Goal: Use online tool/utility: Utilize a website feature to perform a specific function

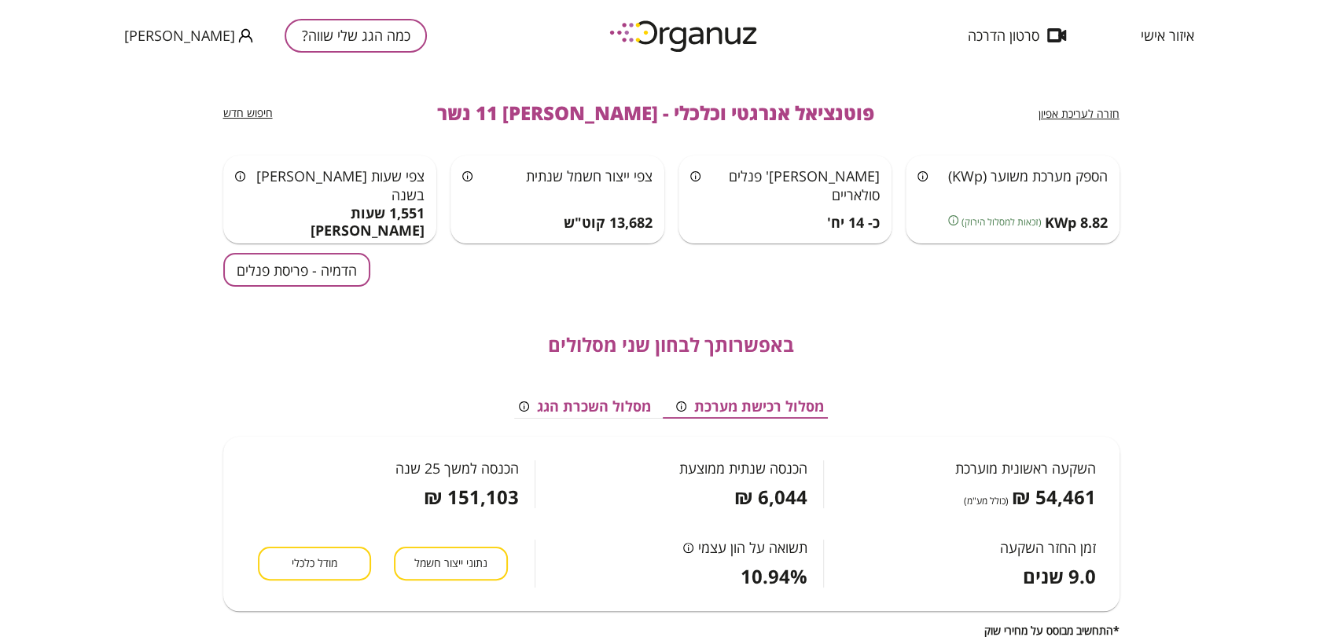
scroll to position [262, 0]
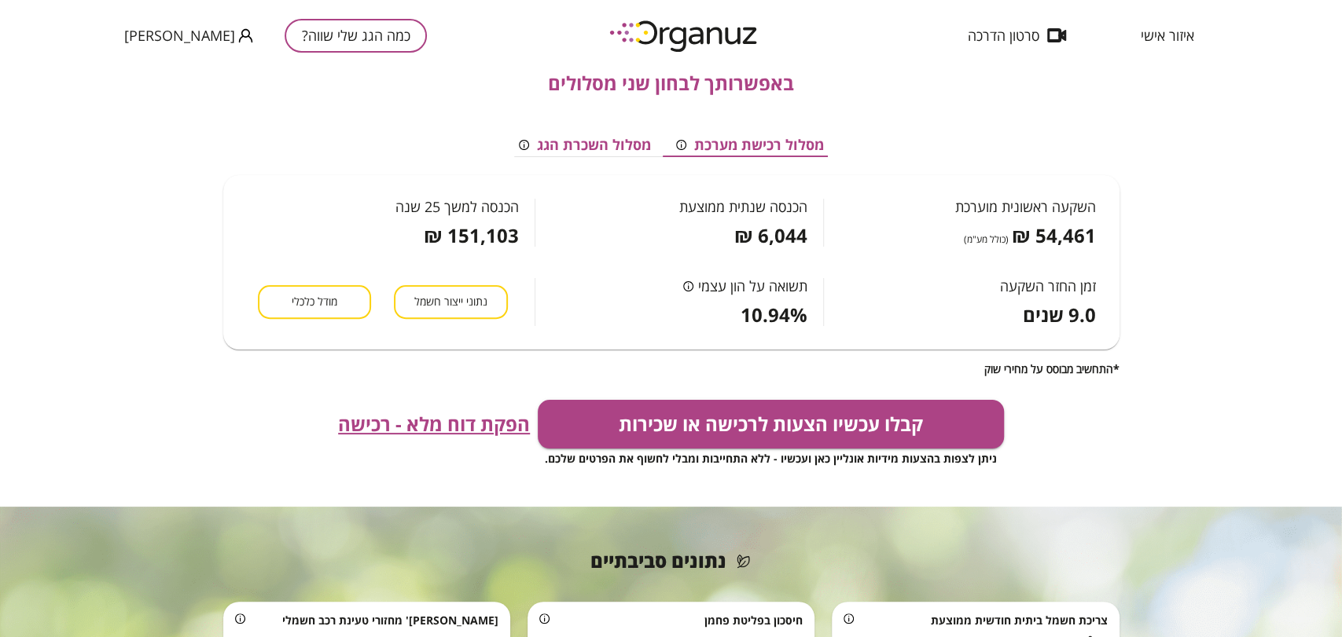
click at [1162, 28] on span "איזור אישי" at bounding box center [1166, 36] width 53 height 16
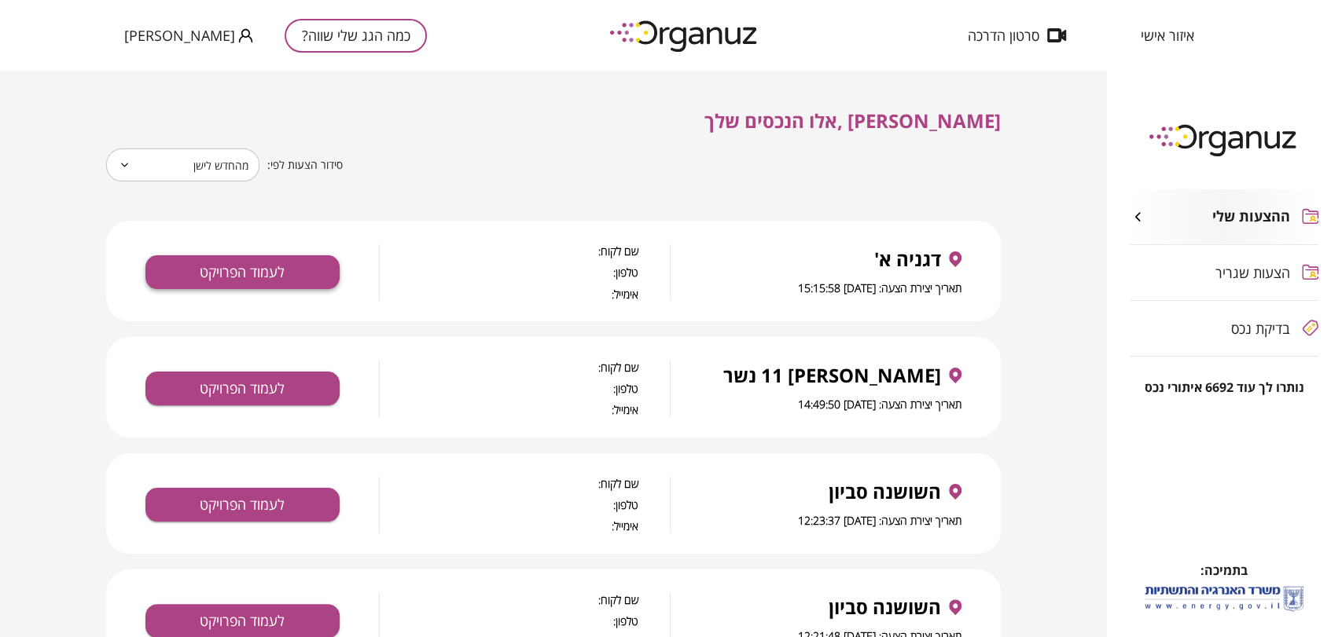
click at [275, 278] on button "לעמוד הפרויקט" at bounding box center [242, 272] width 194 height 34
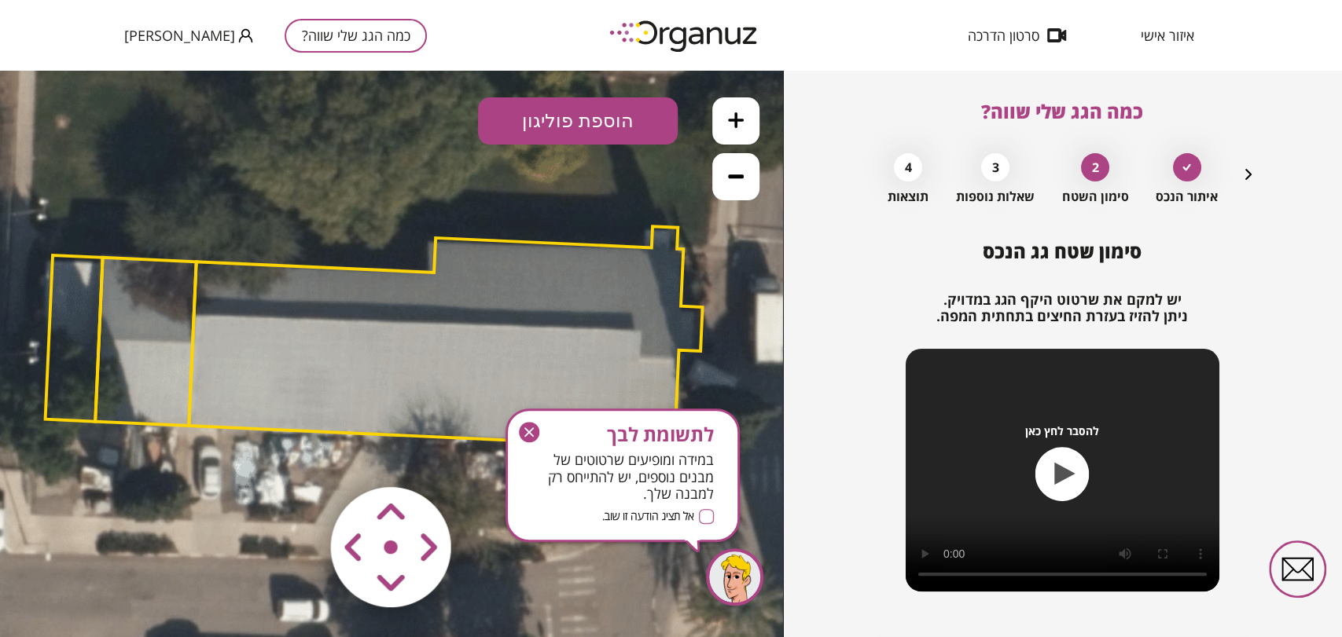
click at [528, 429] on icon "button" at bounding box center [529, 432] width 20 height 20
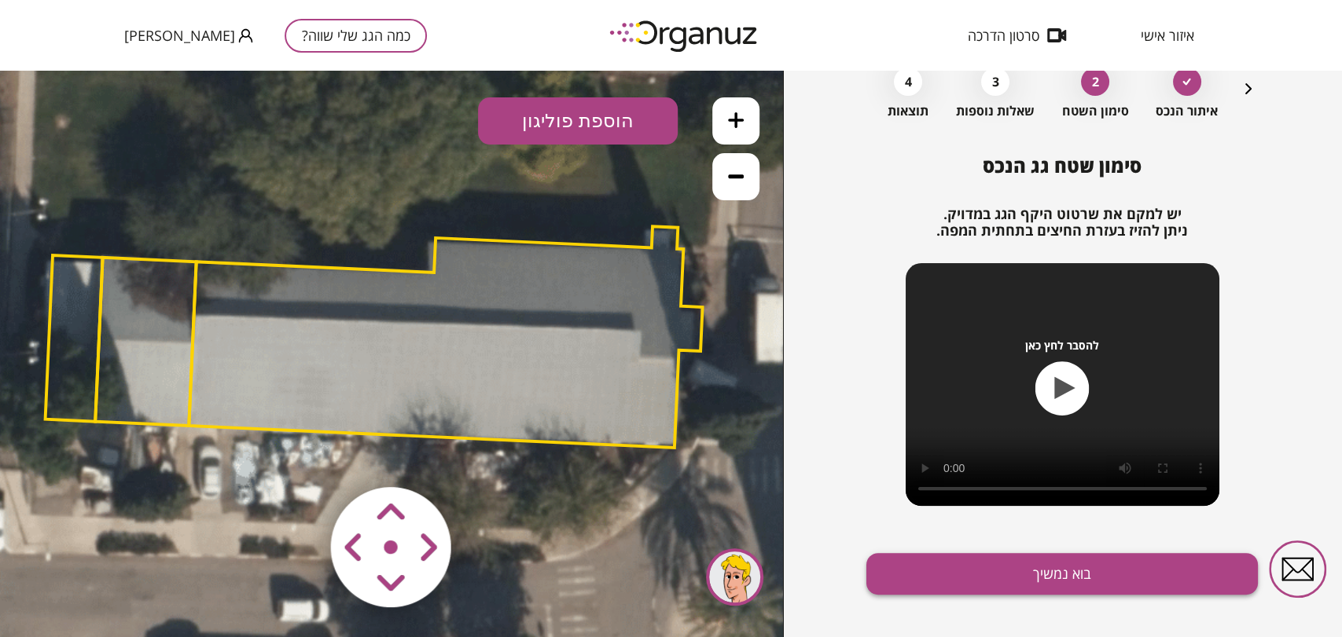
scroll to position [87, 0]
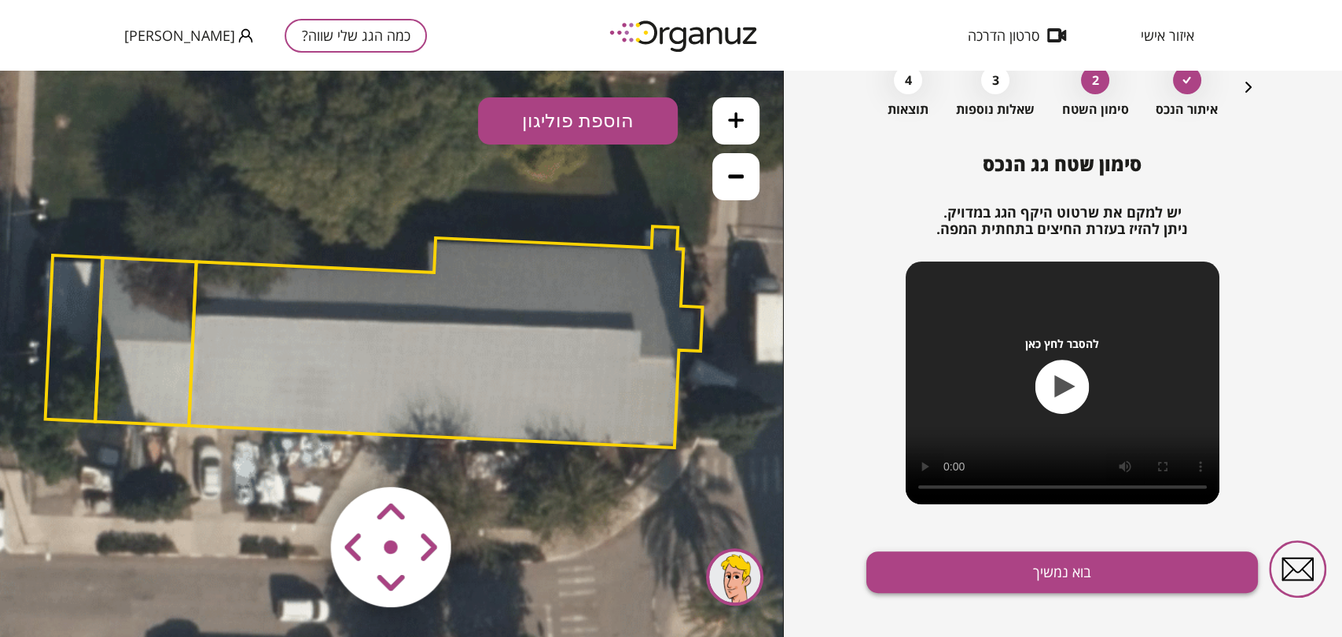
click at [982, 574] on button "בוא נמשיך" at bounding box center [1061, 573] width 391 height 42
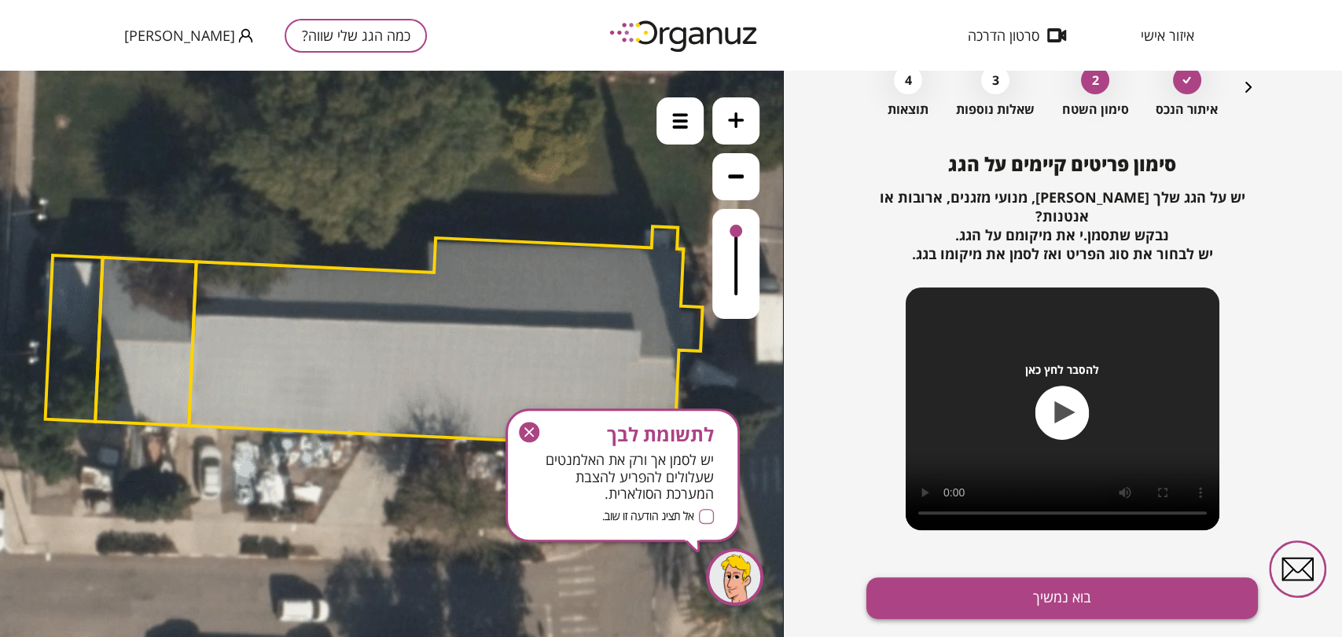
click at [982, 578] on button "בוא נמשיך" at bounding box center [1061, 599] width 391 height 42
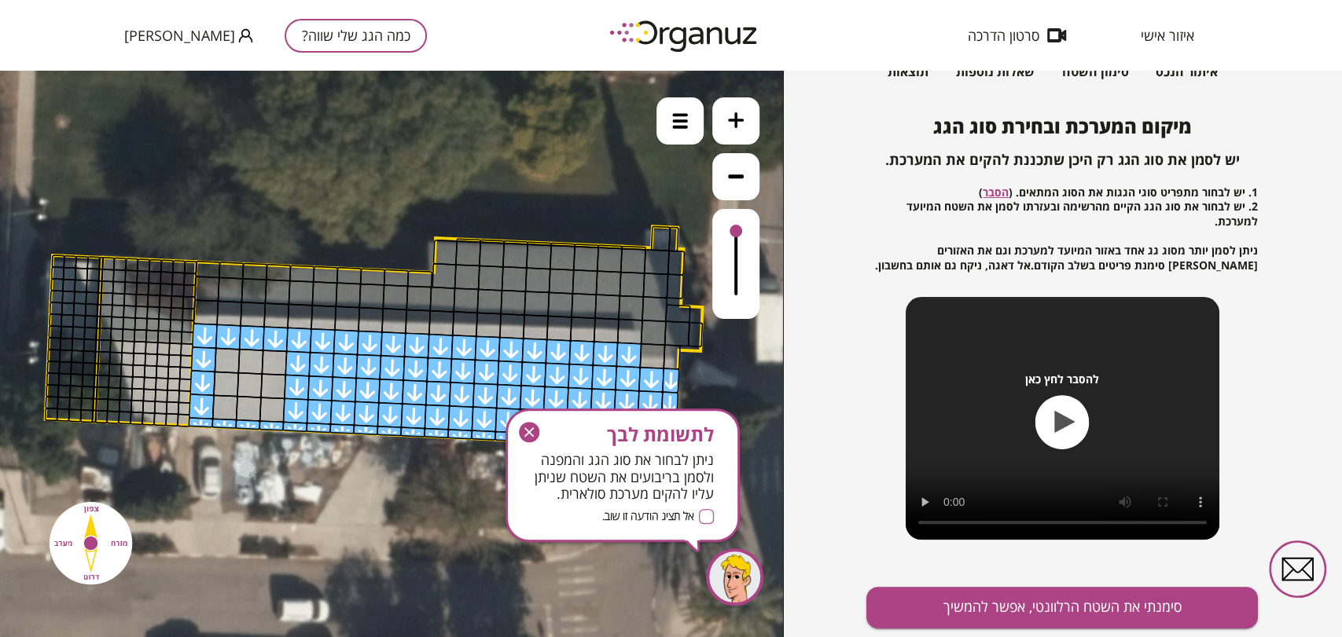
scroll to position [170, 0]
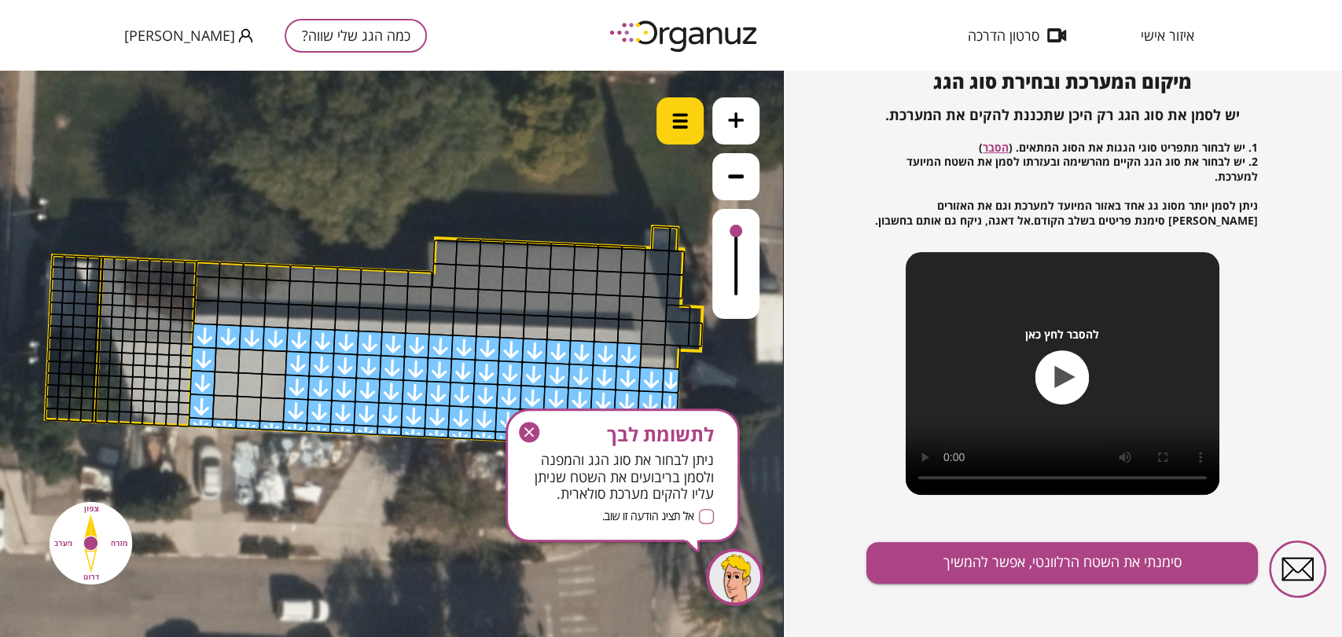
click at [674, 116] on img at bounding box center [680, 121] width 16 height 16
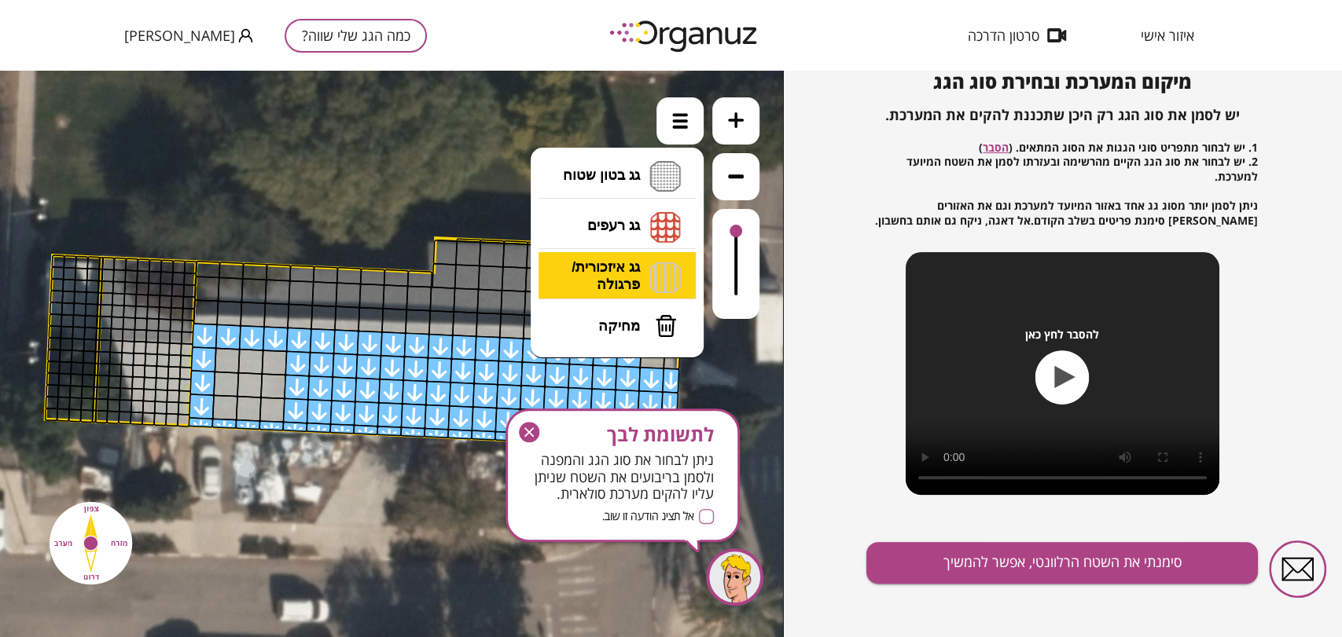
click at [637, 270] on li "גג איזכורית/ פרגולה איזכורית צפון איזכורית דרום איזכורית מערב איזכורית מזרח" at bounding box center [616, 277] width 165 height 50
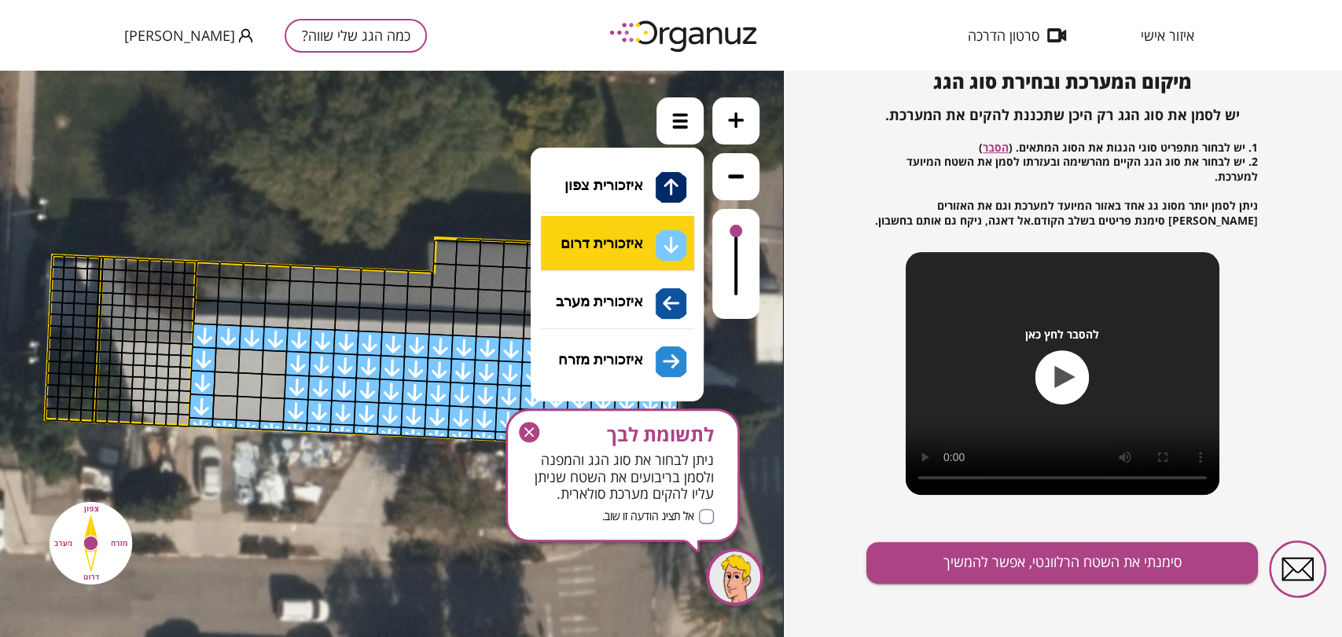
click at [625, 224] on div ".st0 { fill: #FFFFFF; } 10" at bounding box center [391, 354] width 783 height 567
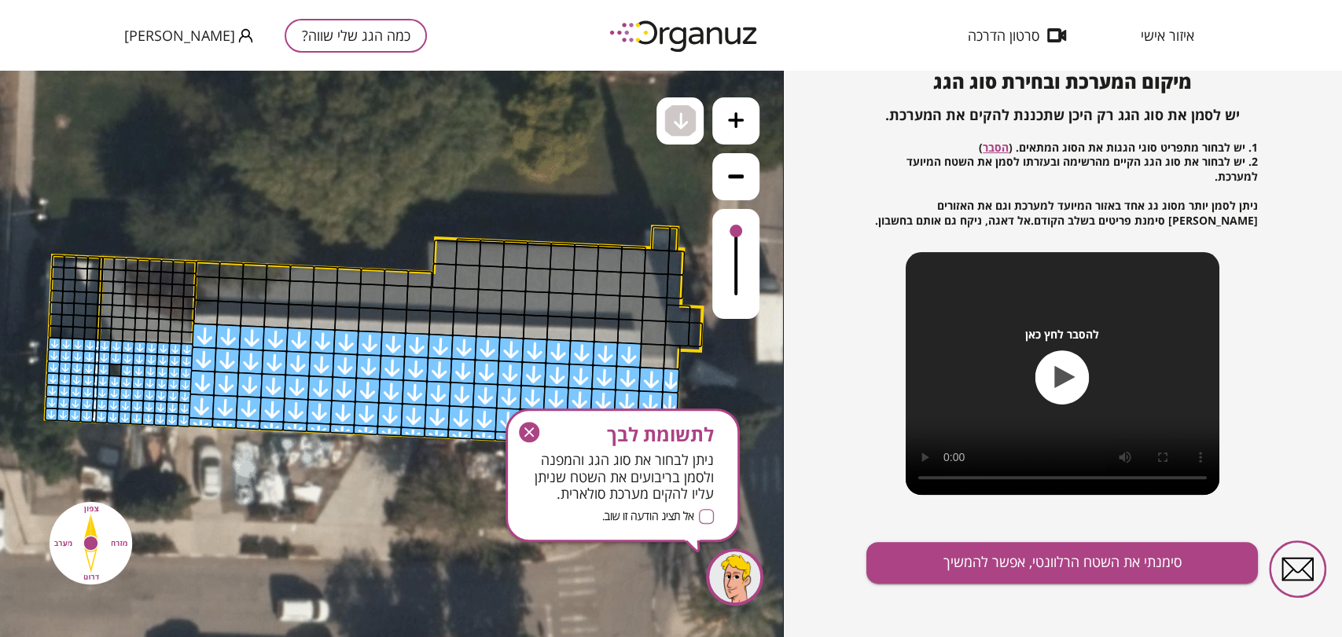
drag, startPoint x: 273, startPoint y: 362, endPoint x: 105, endPoint y: 379, distance: 169.0
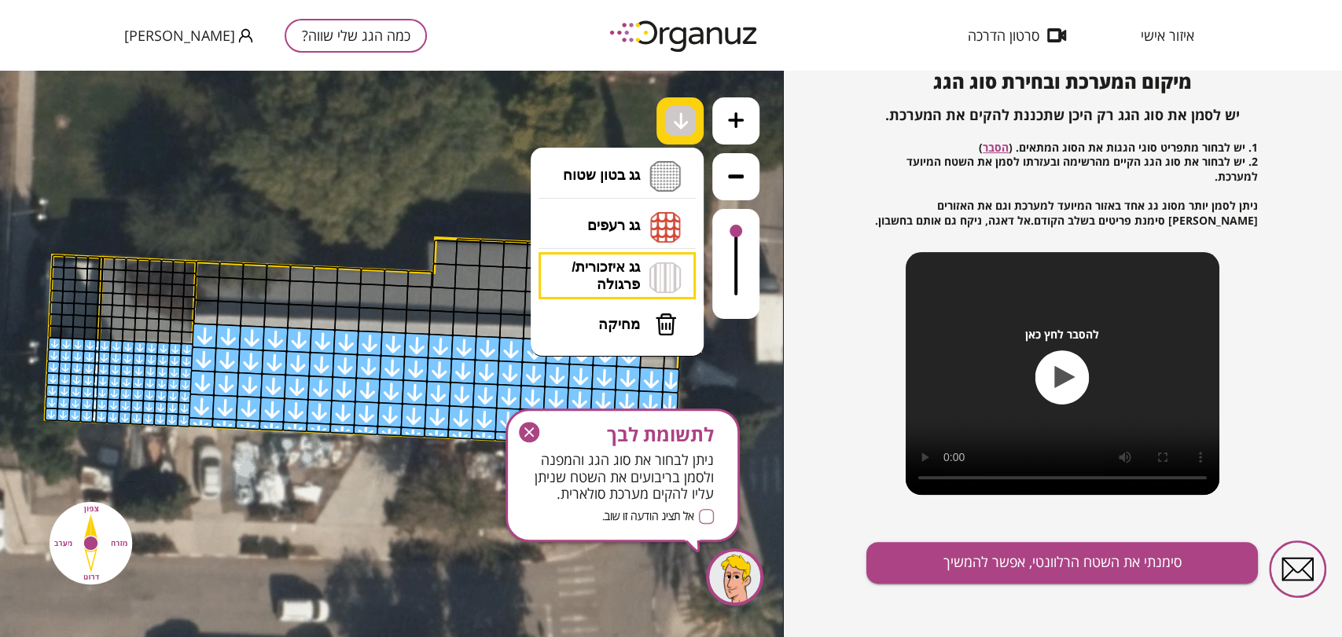
click at [674, 121] on img at bounding box center [681, 121] width 17 height 19
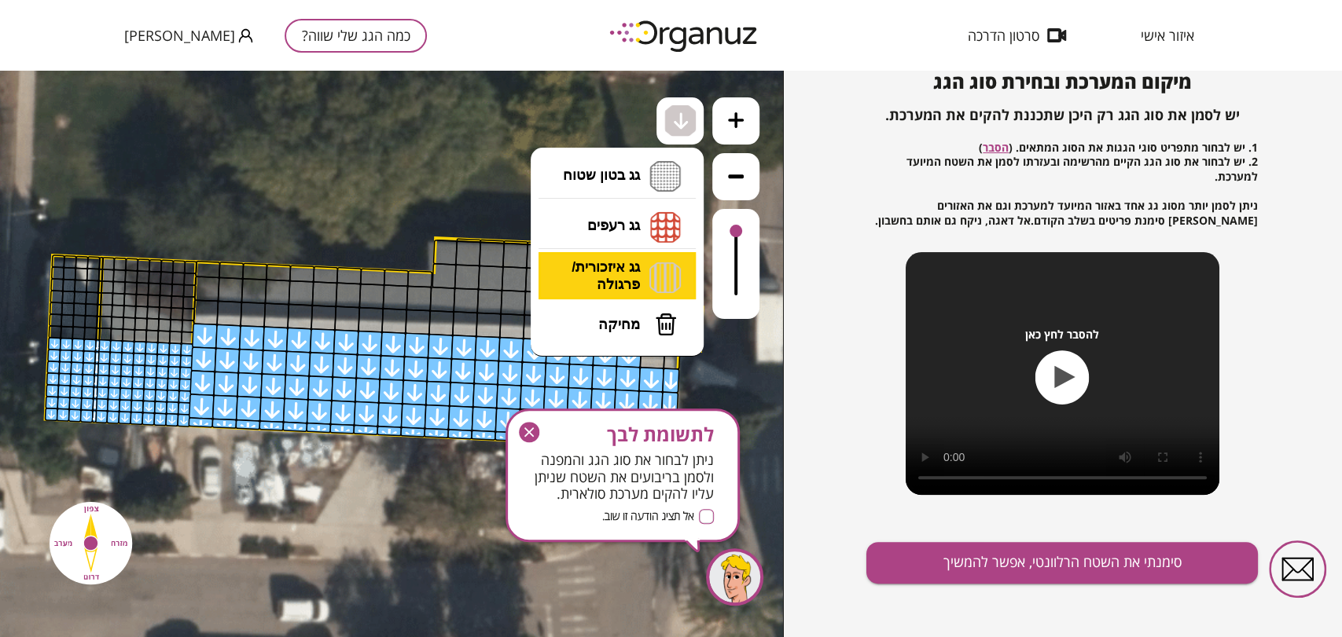
click at [636, 273] on li "גג איזכורית/ פרגולה איזכורית צפון איזכורית דרום איזכורית מערב איזכורית מזרח" at bounding box center [616, 276] width 165 height 49
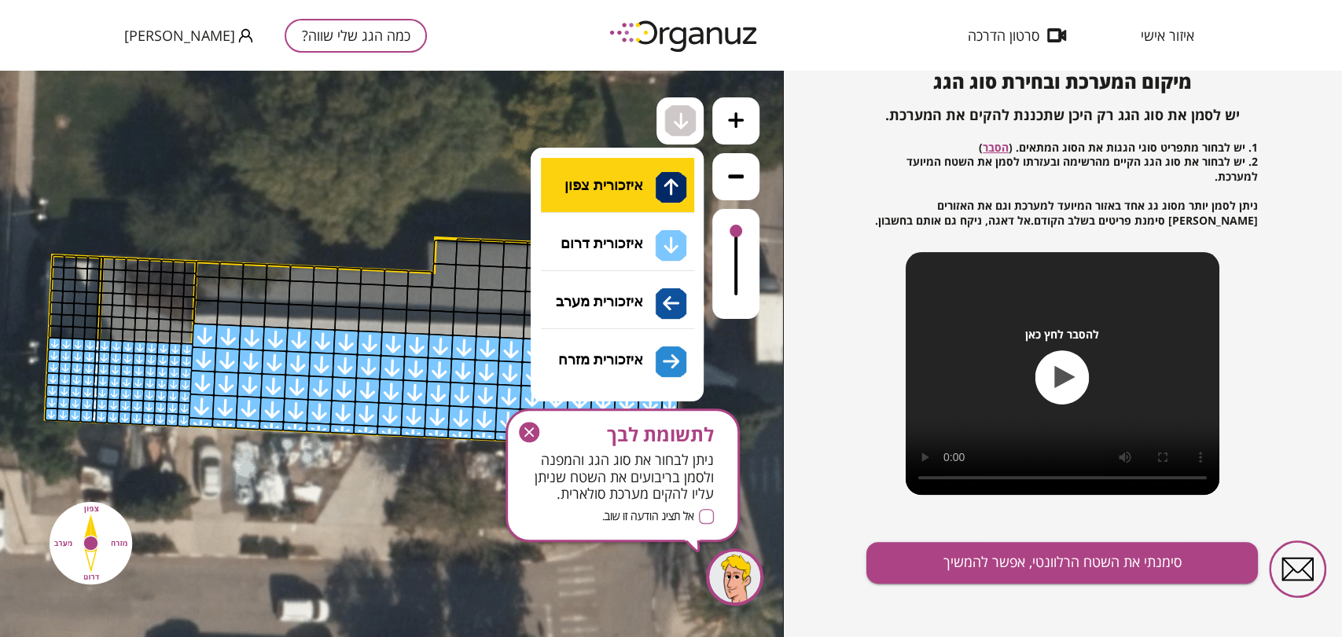
click at [636, 192] on div ".st0 { fill: #FFFFFF; } 10" at bounding box center [391, 354] width 783 height 567
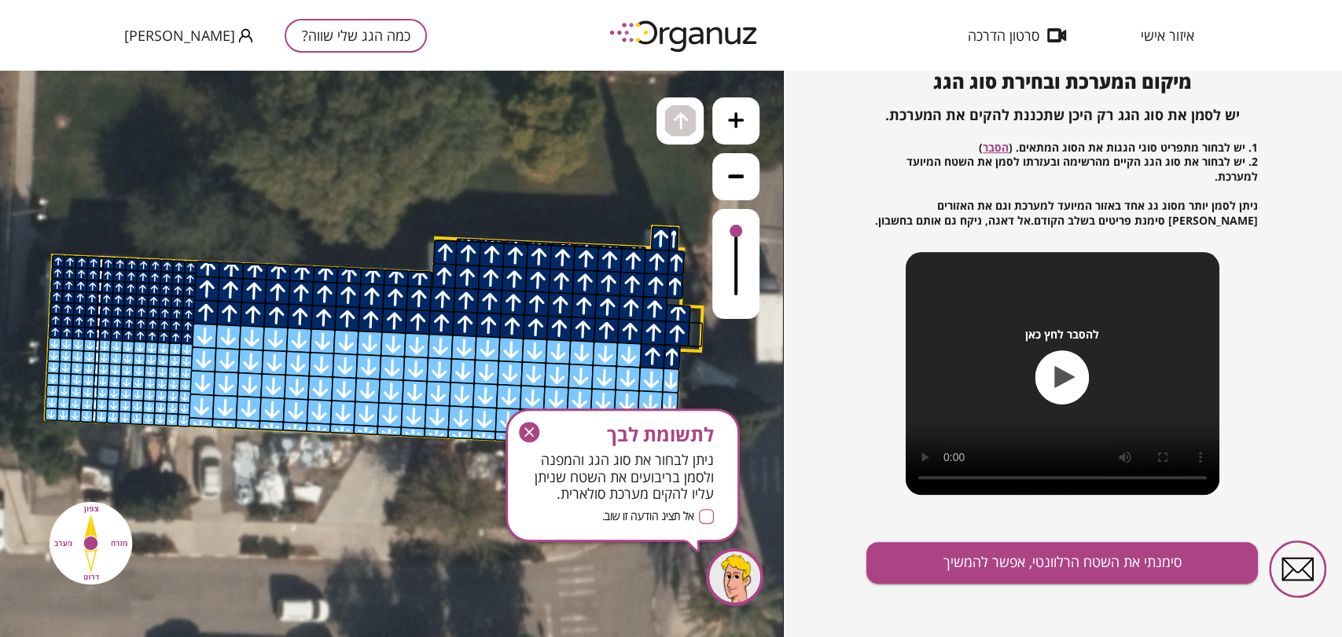
drag, startPoint x: 210, startPoint y: 291, endPoint x: 663, endPoint y: 330, distance: 454.4
click at [704, 115] on icon at bounding box center [368, 347] width 1980 height 1980
click at [674, 112] on img at bounding box center [681, 121] width 17 height 19
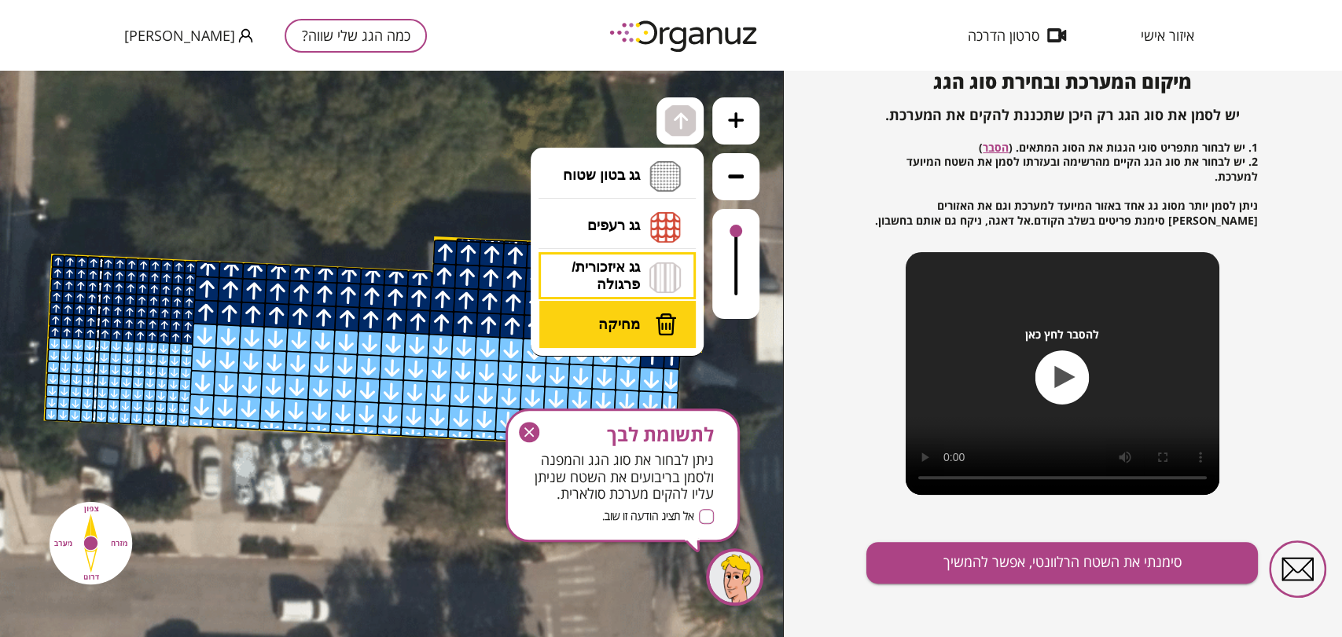
click at [622, 329] on span "מחיקה" at bounding box center [619, 324] width 42 height 17
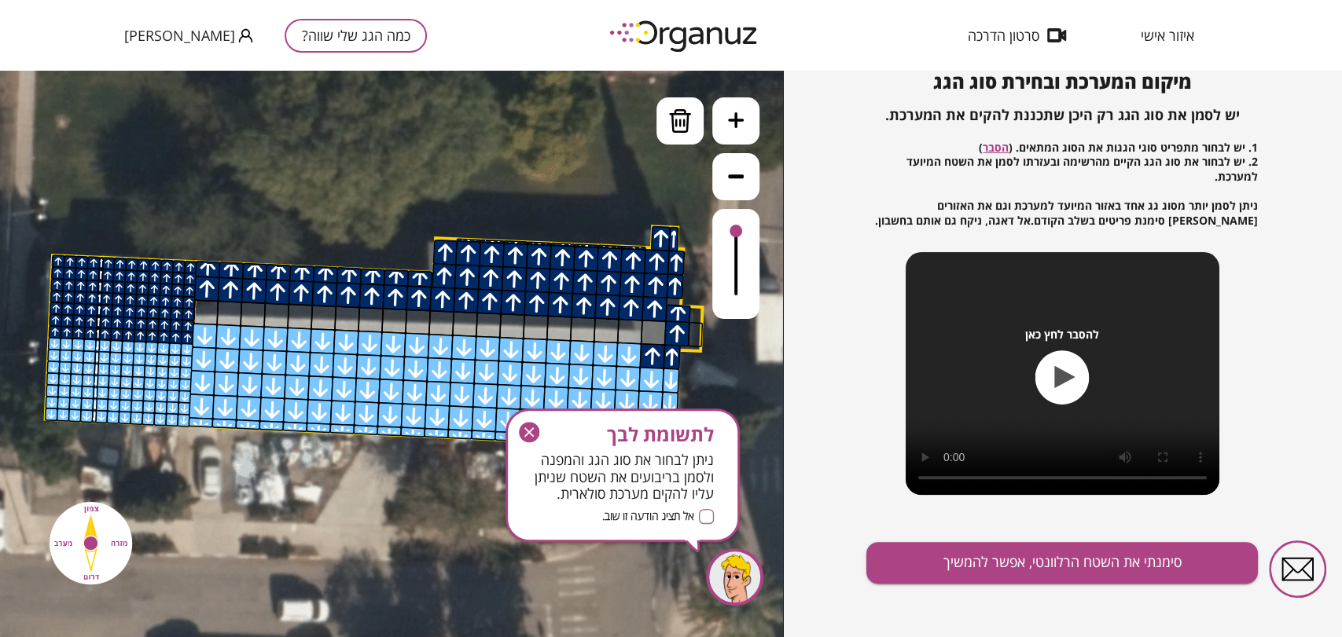
drag, startPoint x: 202, startPoint y: 308, endPoint x: 638, endPoint y: 336, distance: 437.1
click at [677, 128] on img at bounding box center [680, 121] width 24 height 24
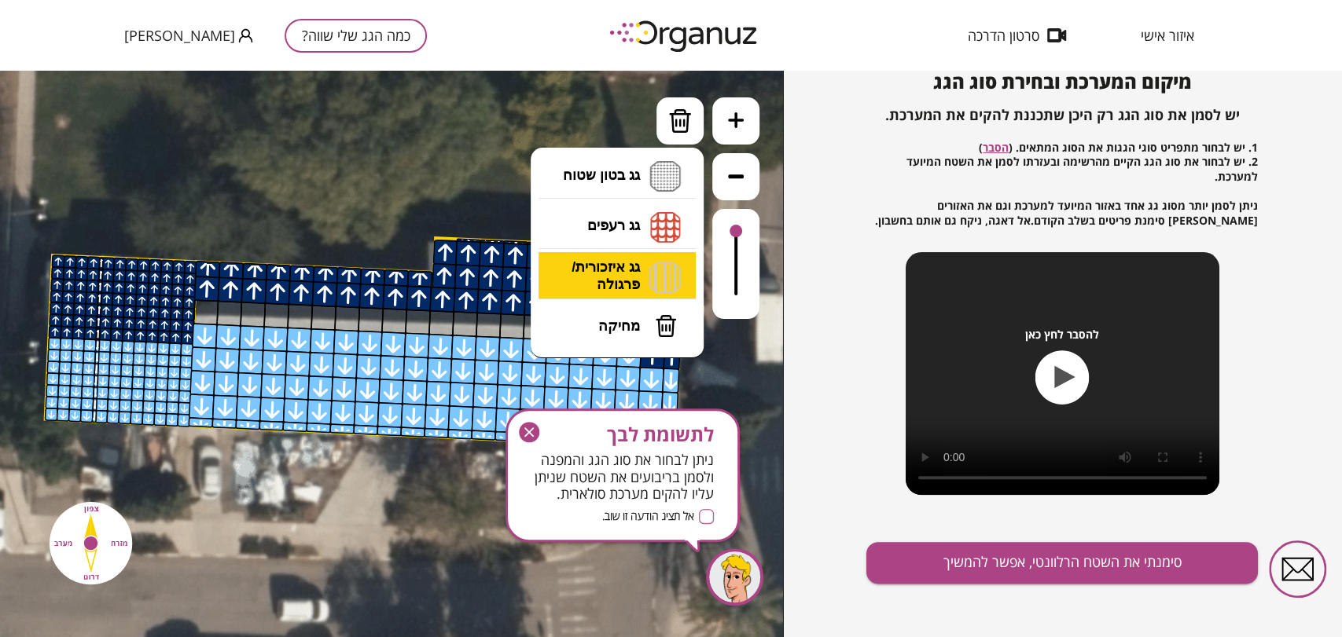
click at [629, 272] on li "גג איזכורית/ פרגולה איזכורית צפון איזכורית דרום איזכורית מערב איזכורית מזרח" at bounding box center [616, 277] width 165 height 50
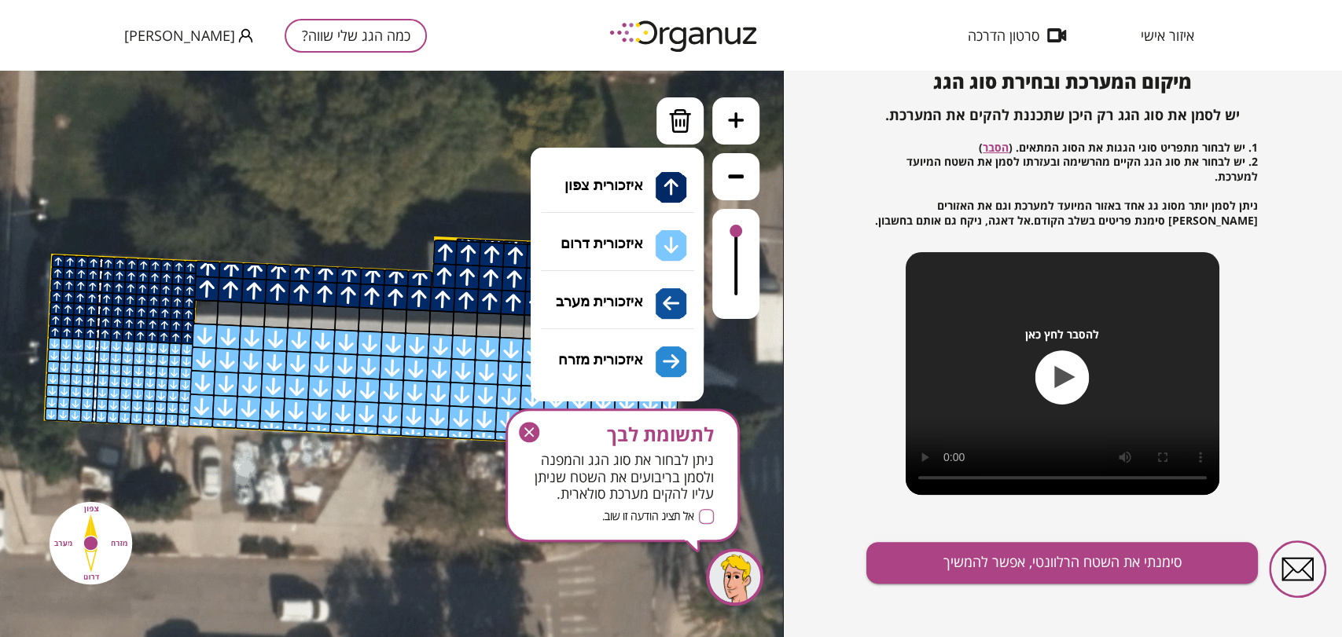
drag, startPoint x: 623, startPoint y: 176, endPoint x: 629, endPoint y: 225, distance: 49.0
click at [623, 174] on div ".st0 { fill: #FFFFFF; } 10" at bounding box center [391, 354] width 783 height 567
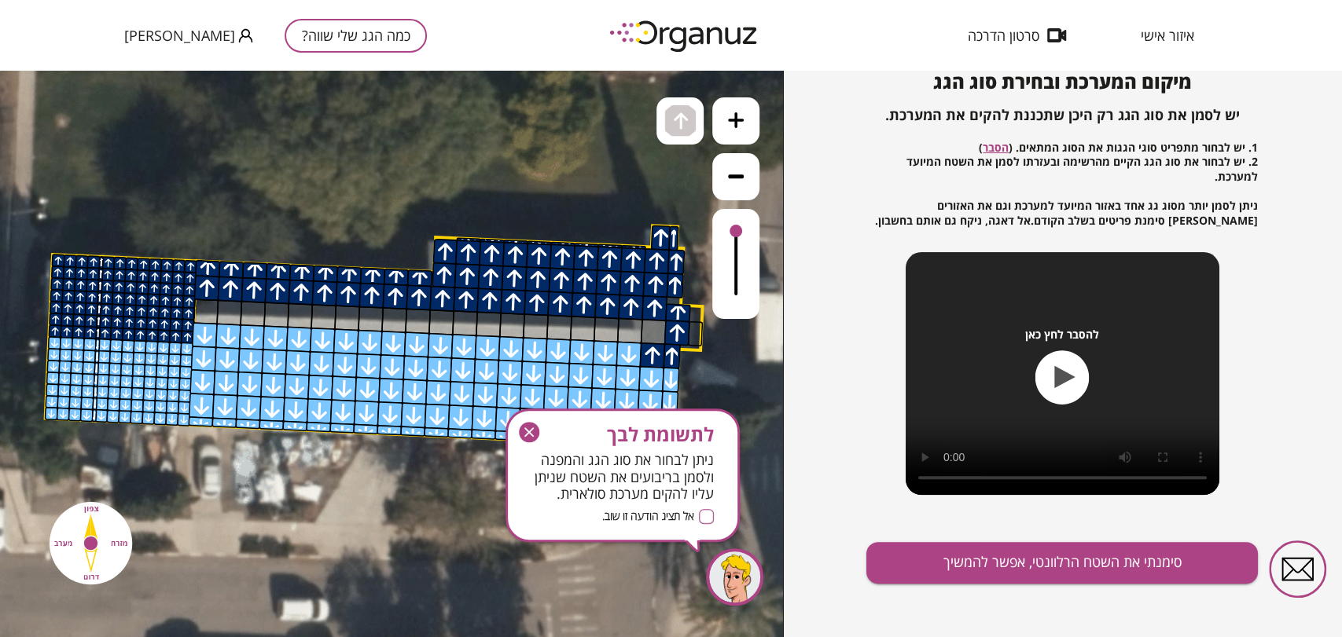
click at [652, 329] on div at bounding box center [654, 332] width 26 height 26
click at [535, 417] on div "לתשומת לבך ניתן לבחור את סוג הגג והמפנה ולסמן בריבועים את השטח שניתן עליו להקים…" at bounding box center [622, 476] width 234 height 134
click at [528, 428] on icon "button" at bounding box center [529, 432] width 20 height 20
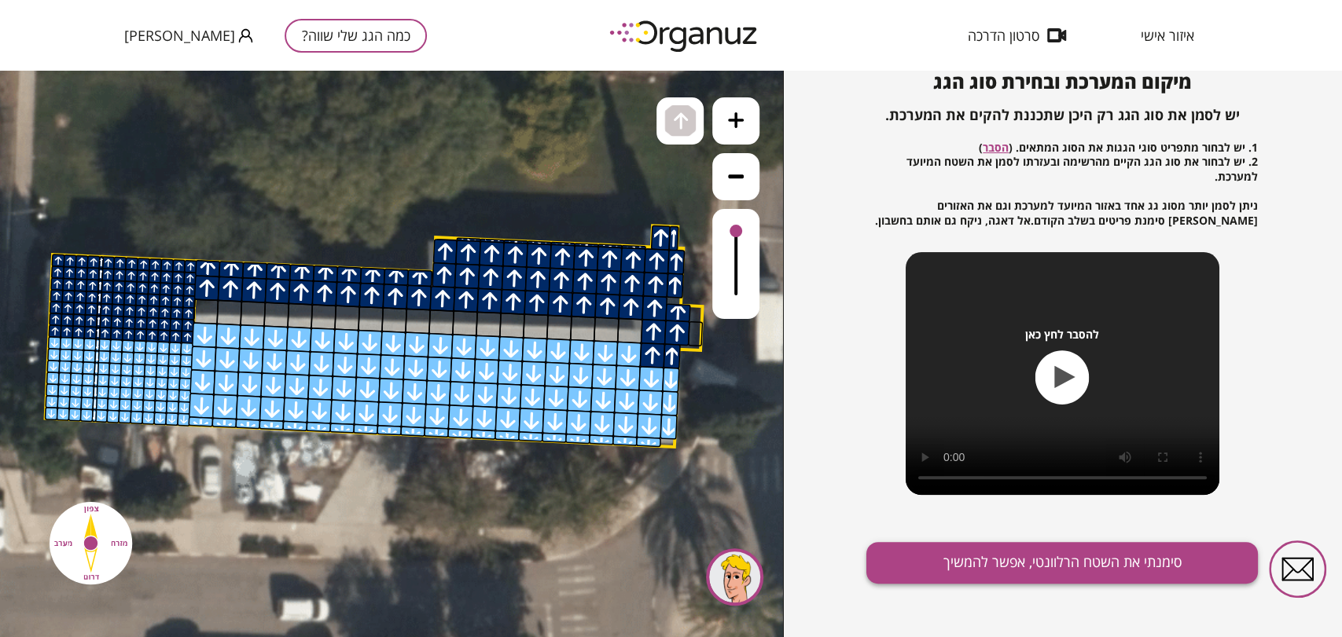
click at [955, 558] on button "סימנתי את השטח הרלוונטי, אפשר להמשיך" at bounding box center [1061, 563] width 391 height 42
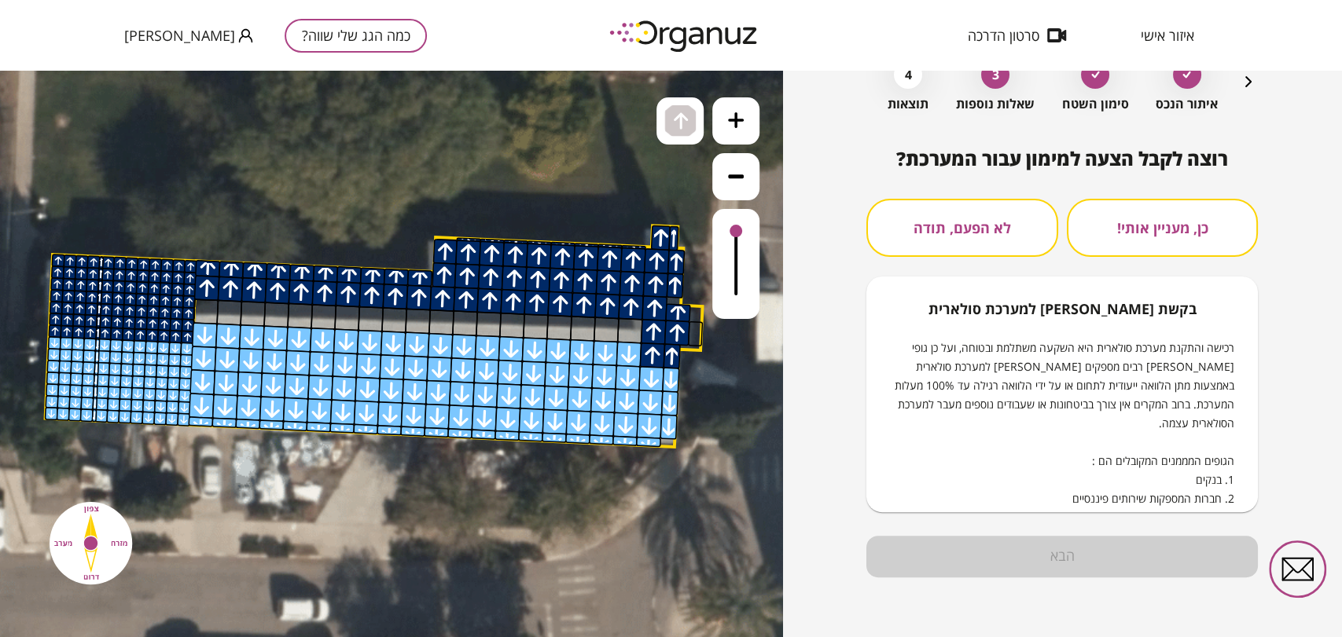
scroll to position [93, 0]
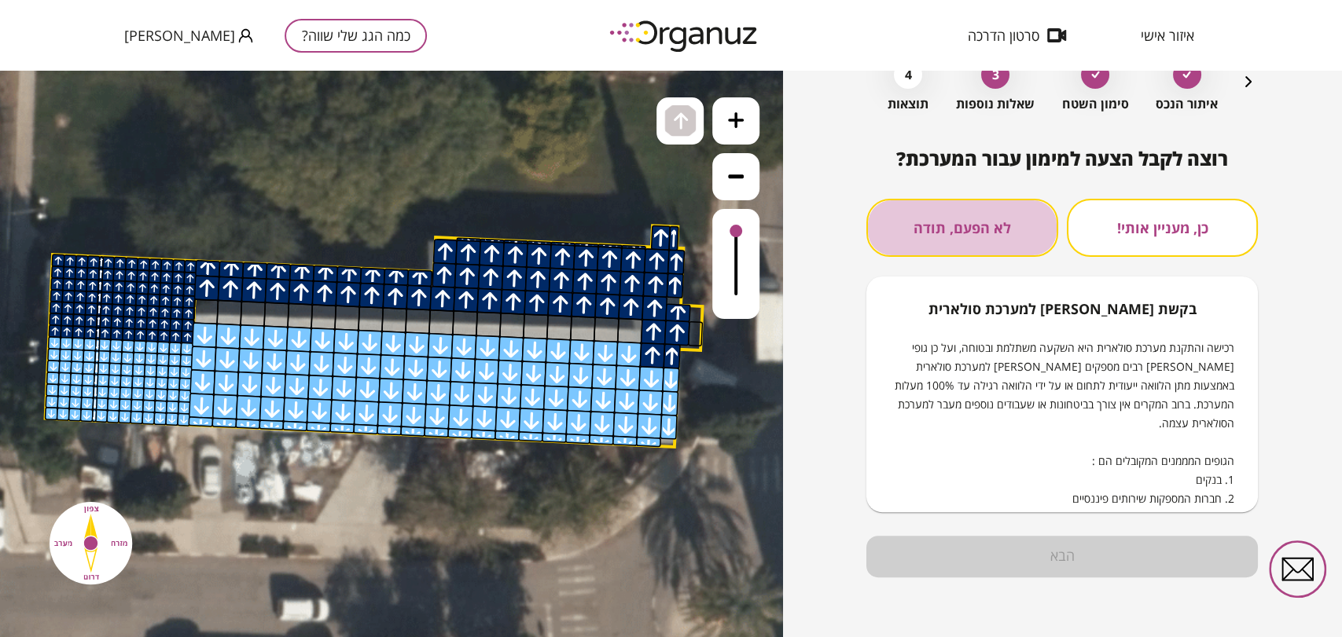
click at [959, 247] on button "לא הפעם, תודה" at bounding box center [961, 228] width 191 height 58
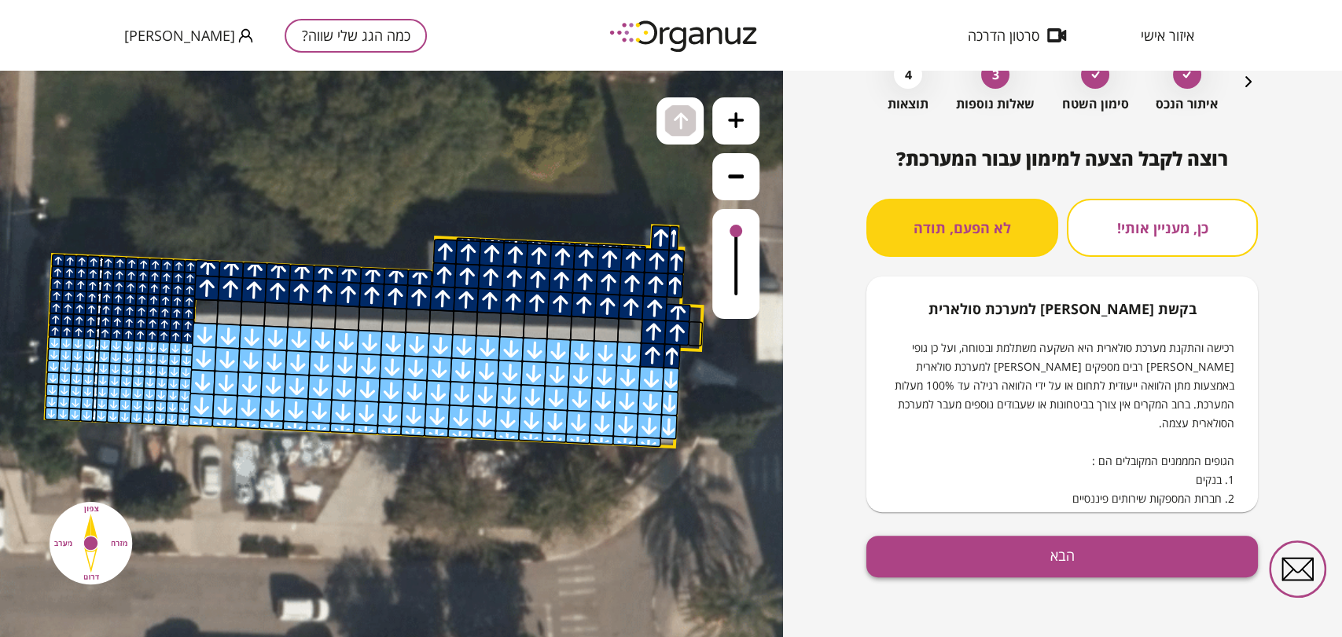
click at [978, 543] on button "הבא" at bounding box center [1061, 557] width 391 height 42
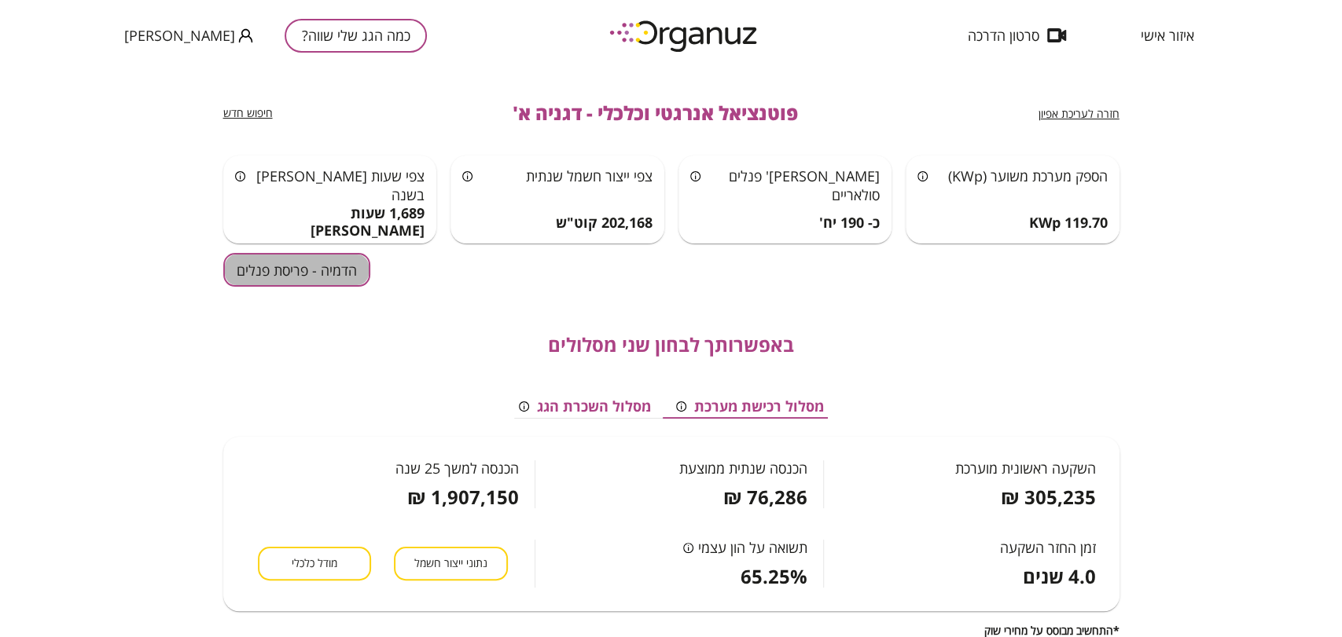
click at [251, 266] on button "הדמיה - פריסת פנלים" at bounding box center [296, 270] width 147 height 34
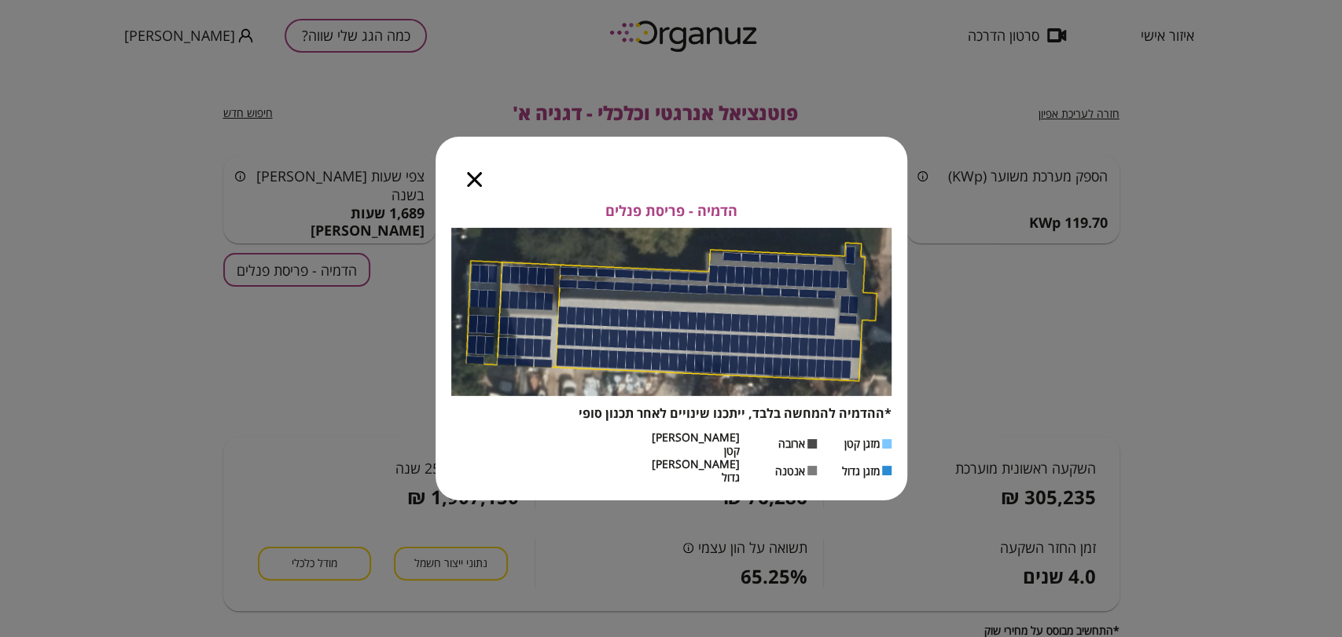
click at [477, 187] on icon "button" at bounding box center [474, 179] width 15 height 15
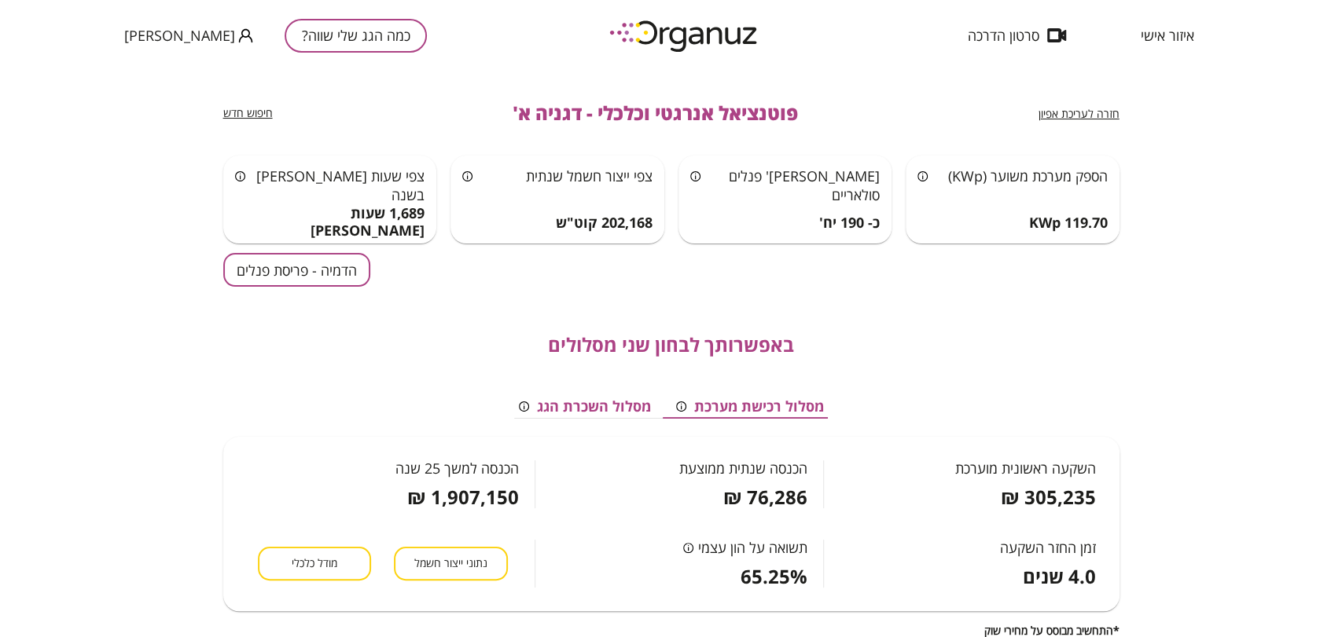
click at [1088, 110] on span "חזרה לעריכת אפיון" at bounding box center [1078, 113] width 81 height 15
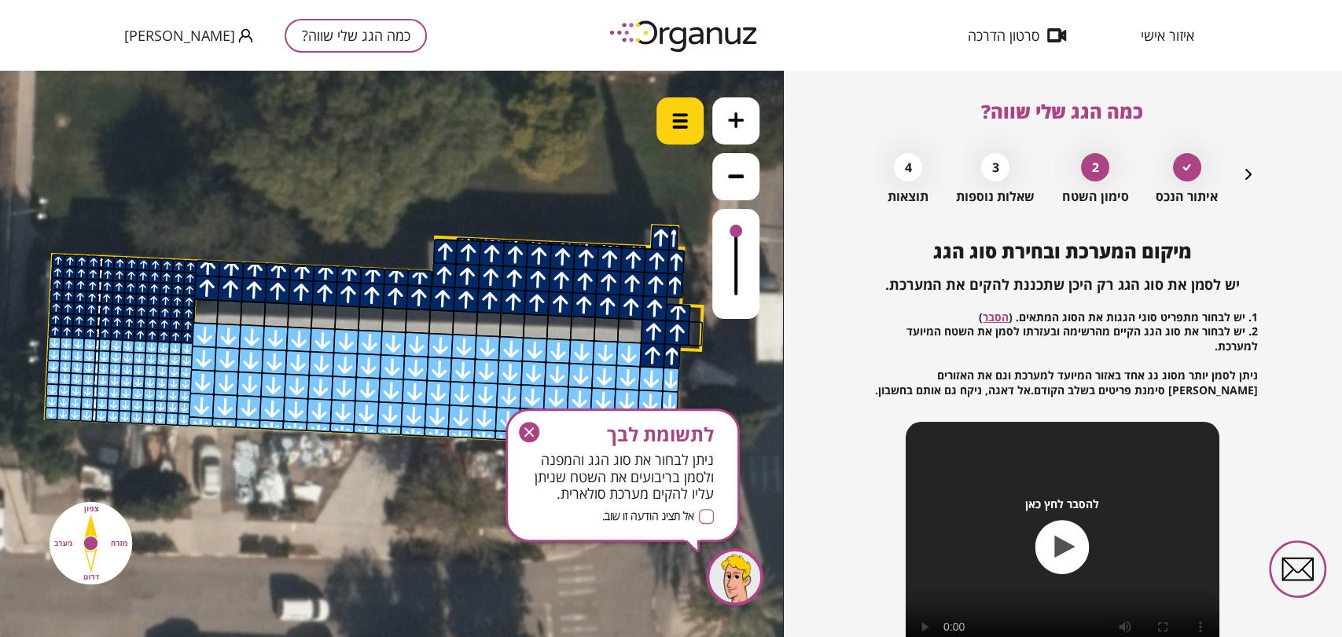
click at [690, 140] on div at bounding box center [679, 120] width 47 height 47
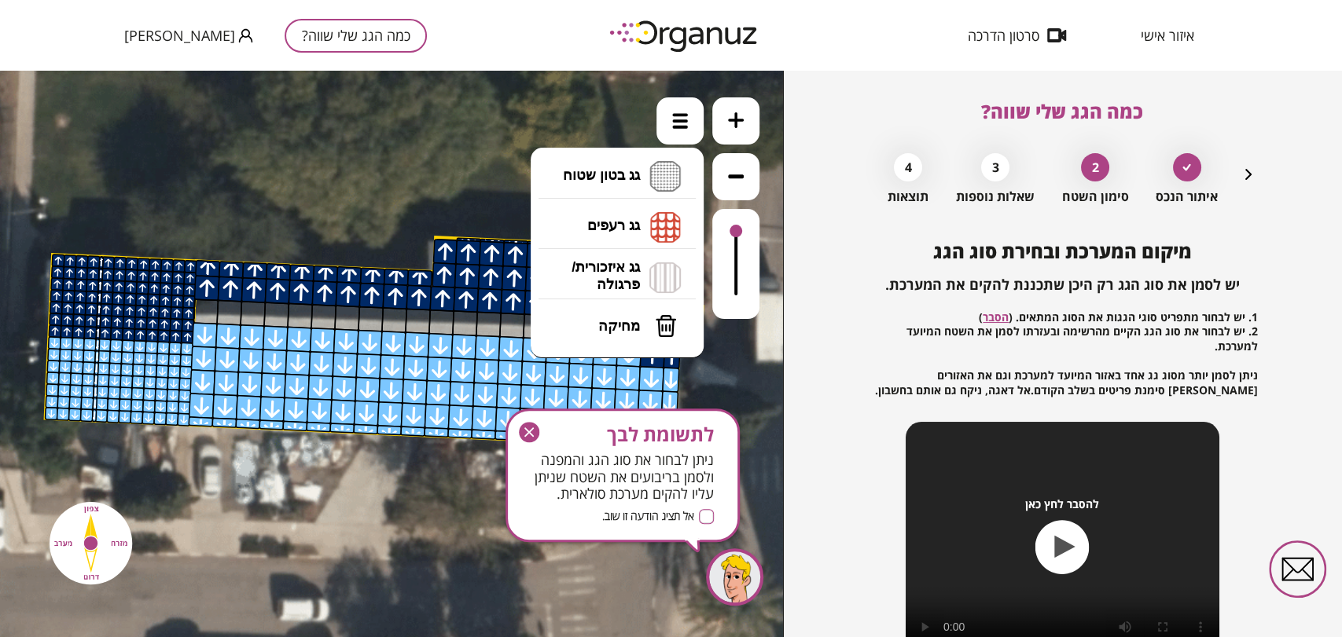
click at [641, 273] on li "גג איזכורית/ פרגולה איזכורית צפון איזכורית דרום איזכורית מערב איזכורית מזרח" at bounding box center [616, 277] width 165 height 50
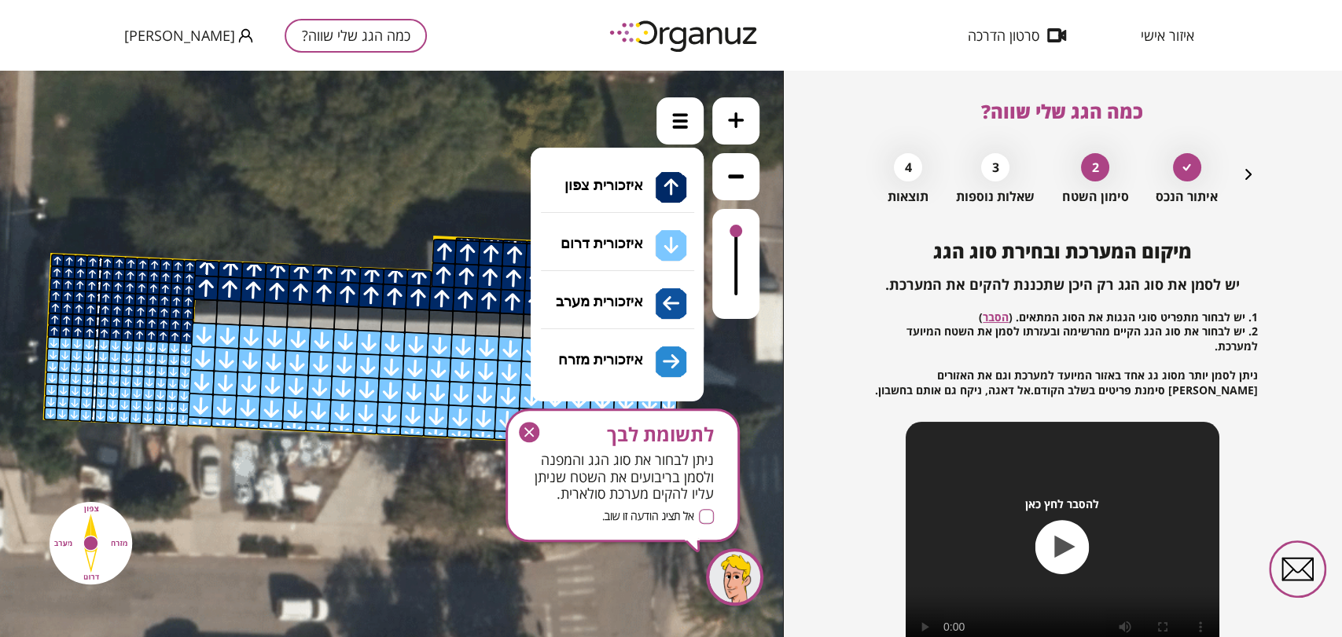
click at [636, 240] on div ".st0 { fill: #FFFFFF; } 10" at bounding box center [391, 354] width 783 height 567
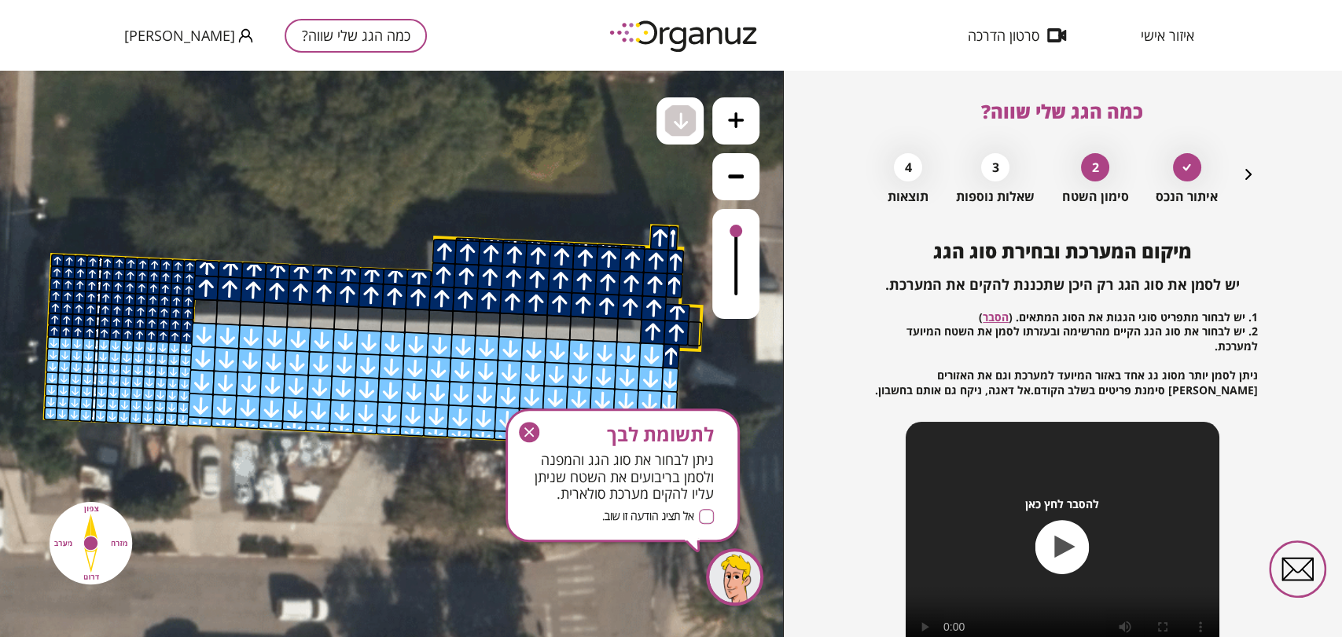
drag, startPoint x: 654, startPoint y: 357, endPoint x: 687, endPoint y: 357, distance: 33.0
click at [685, 357] on div ".st0 { fill: #FFFFFF; }" at bounding box center [367, 346] width 1980 height 1980
click at [541, 427] on span "לתשומת לבך" at bounding box center [622, 435] width 182 height 22
click at [532, 431] on icon "button" at bounding box center [529, 432] width 20 height 20
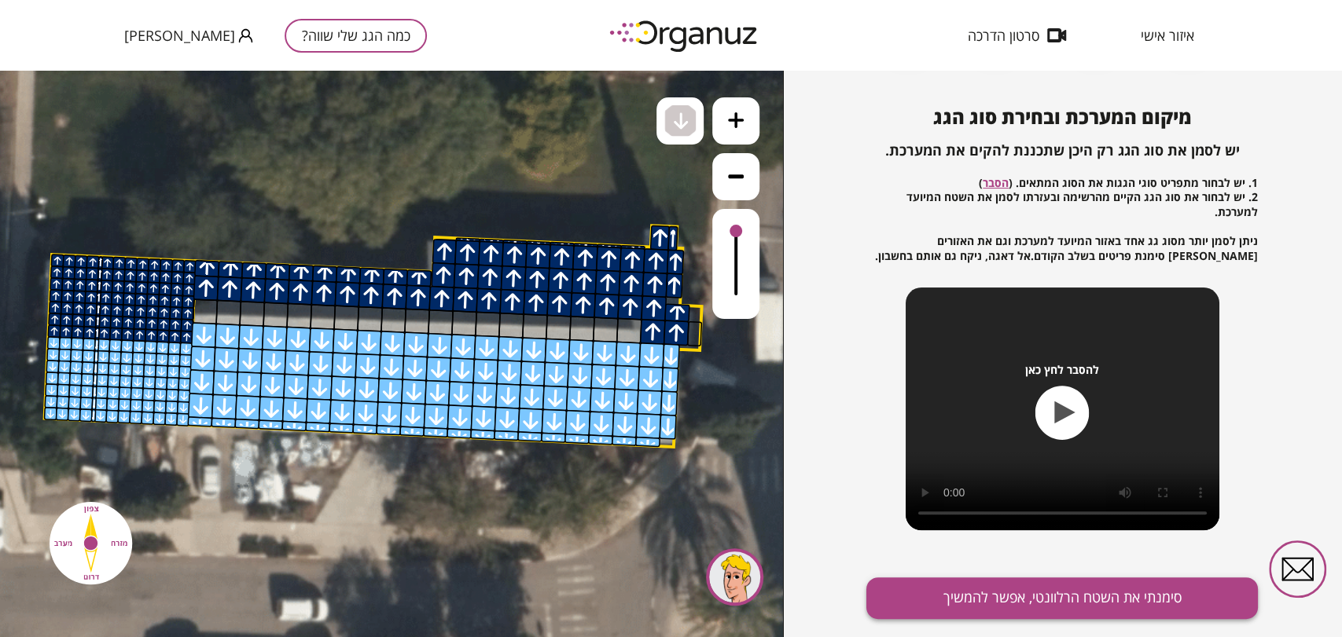
scroll to position [170, 0]
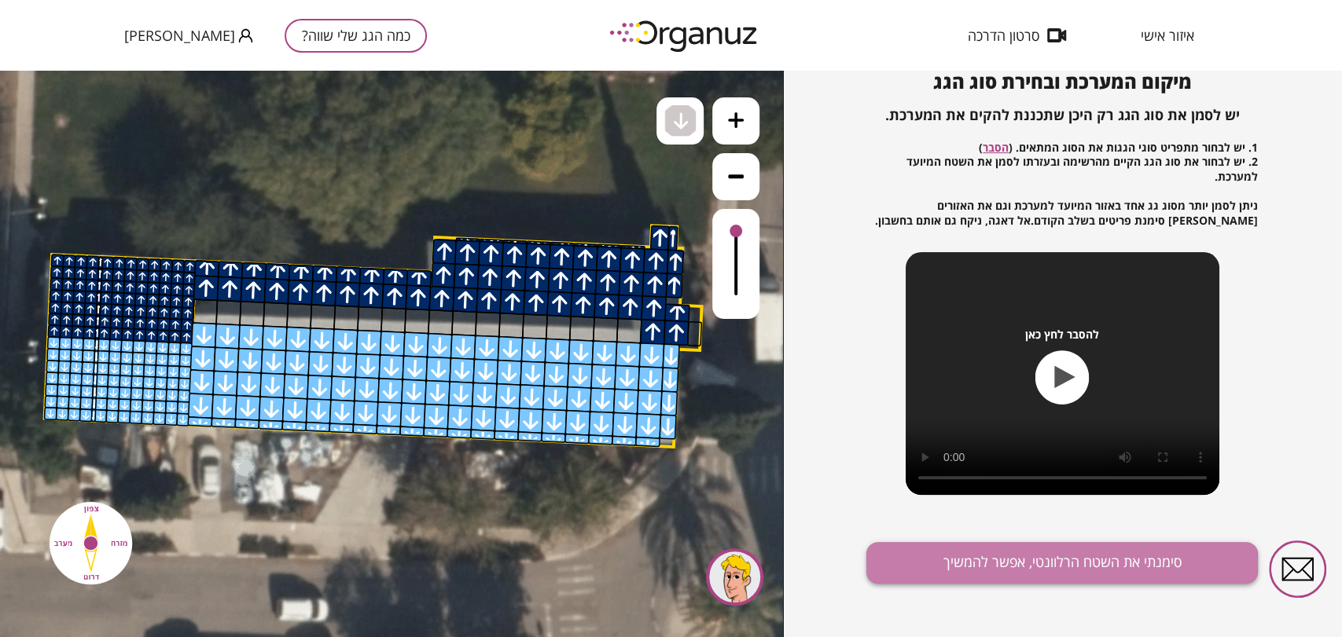
click at [1047, 564] on button "סימנתי את השטח הרלוונטי, אפשר להמשיך" at bounding box center [1061, 563] width 391 height 42
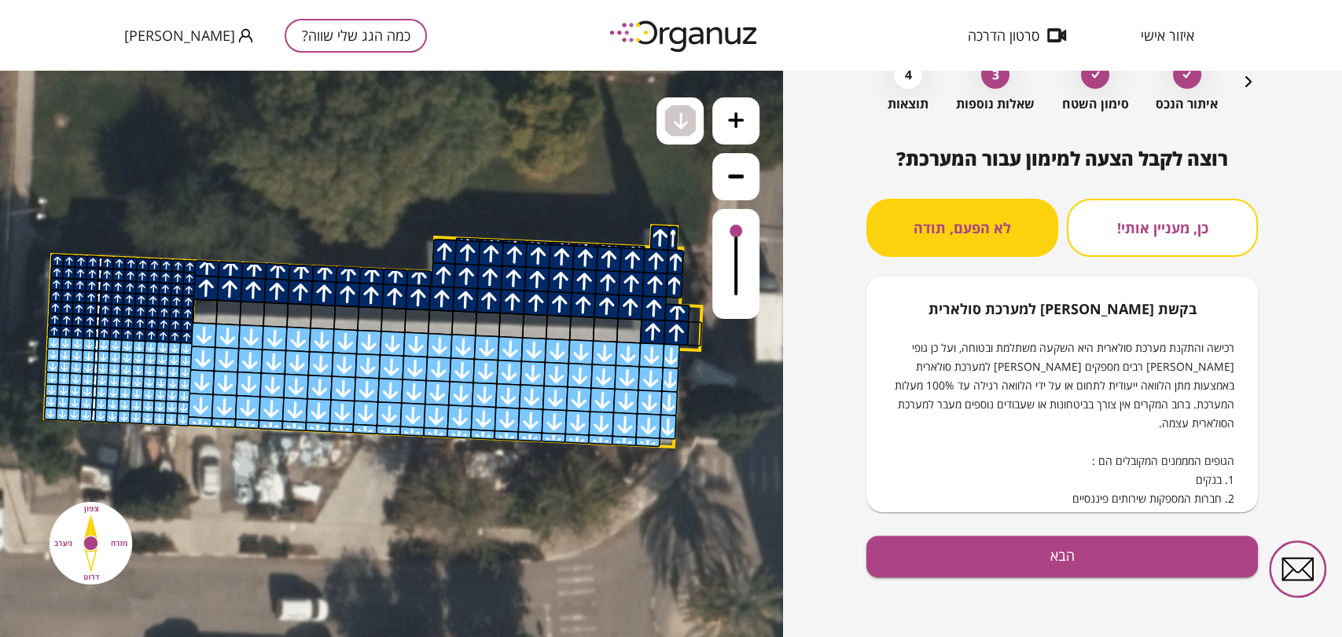
scroll to position [93, 0]
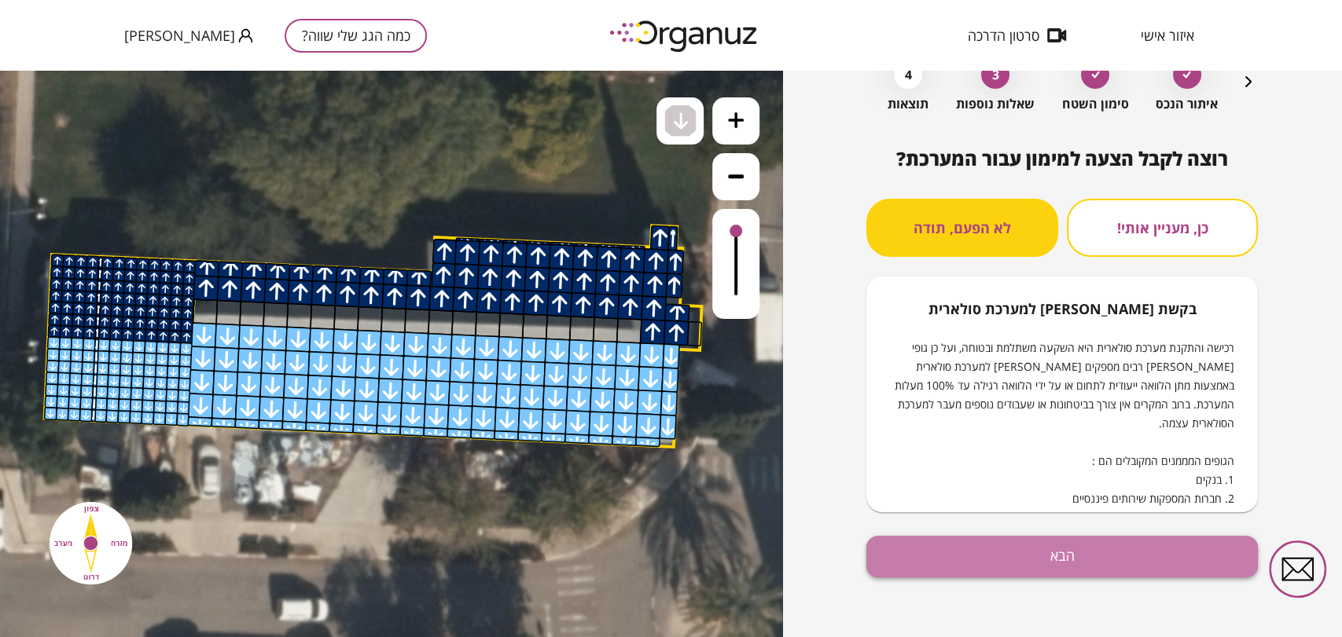
click at [1029, 567] on button "הבא" at bounding box center [1061, 557] width 391 height 42
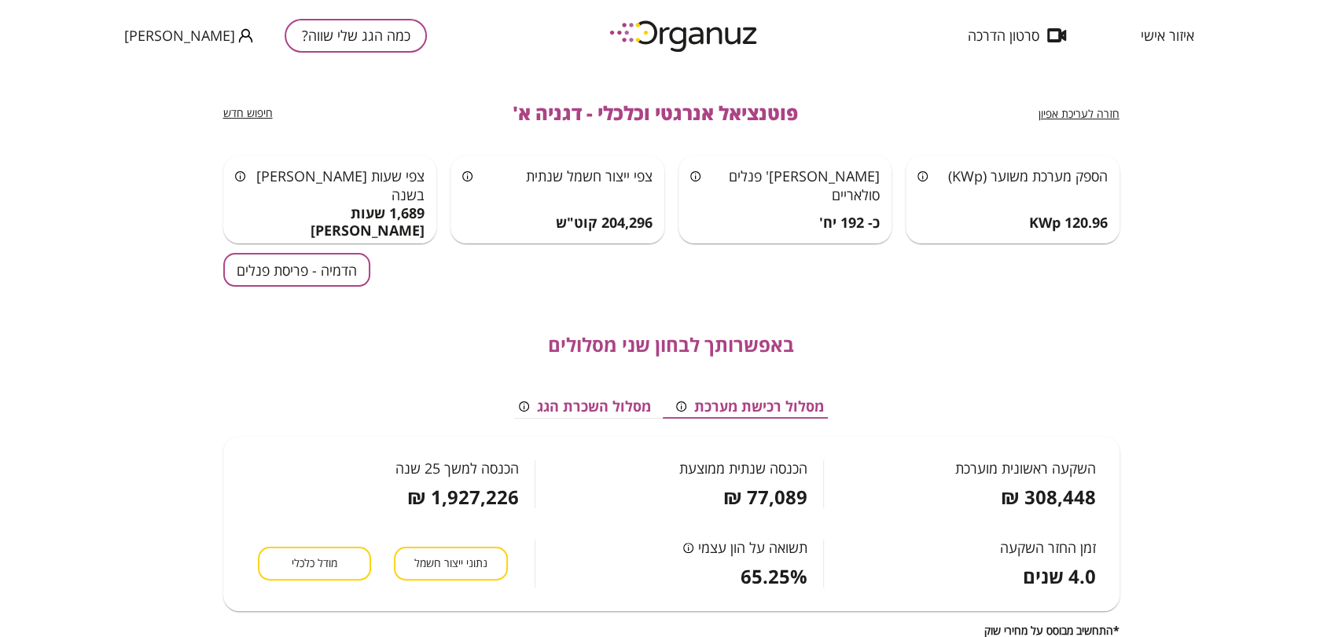
click at [268, 284] on button "הדמיה - פריסת פנלים" at bounding box center [296, 270] width 147 height 34
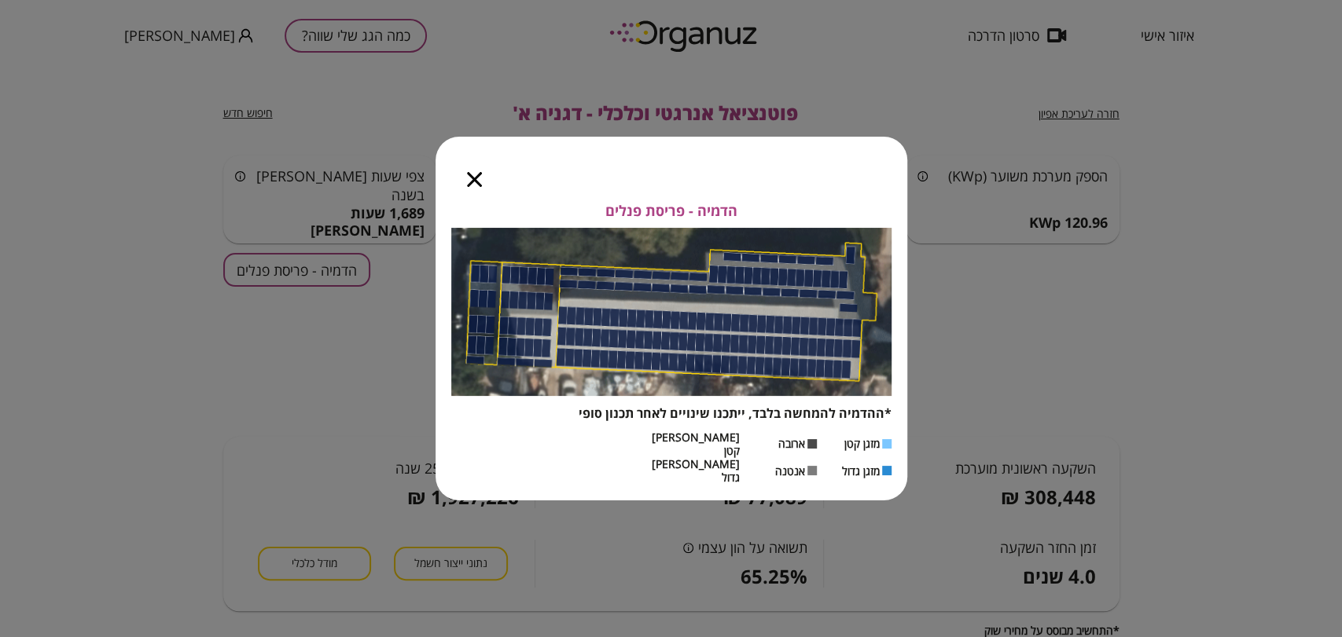
click at [476, 187] on icon "button" at bounding box center [474, 179] width 15 height 15
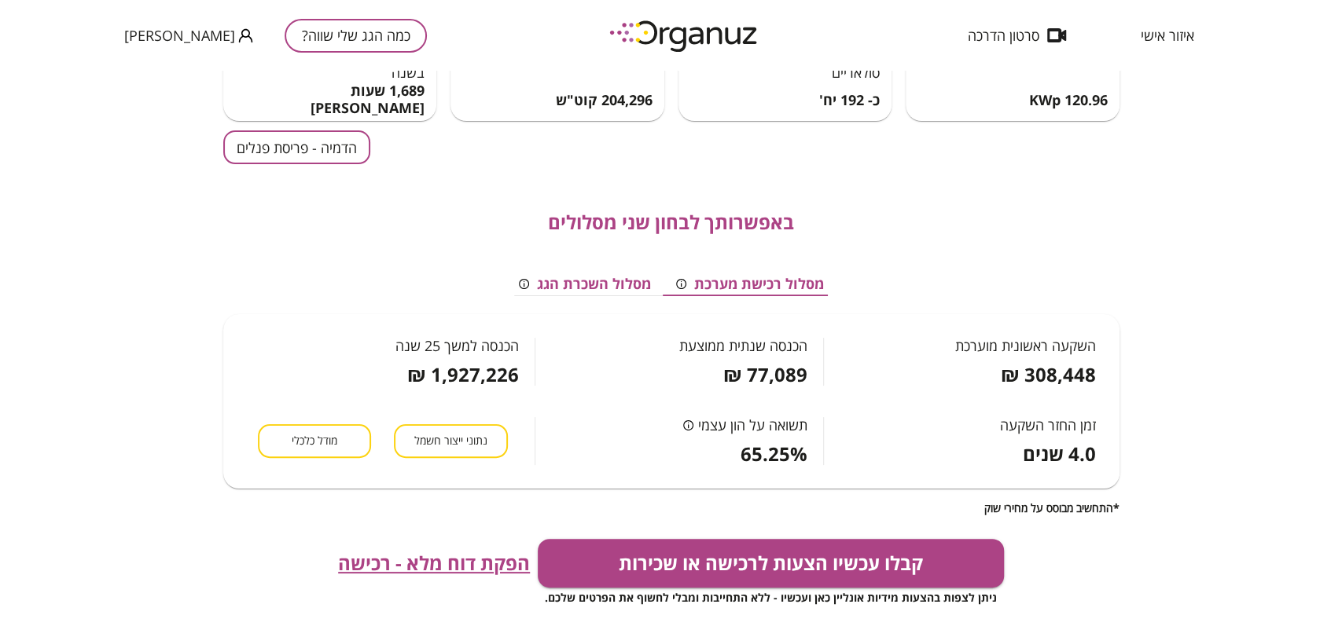
scroll to position [174, 0]
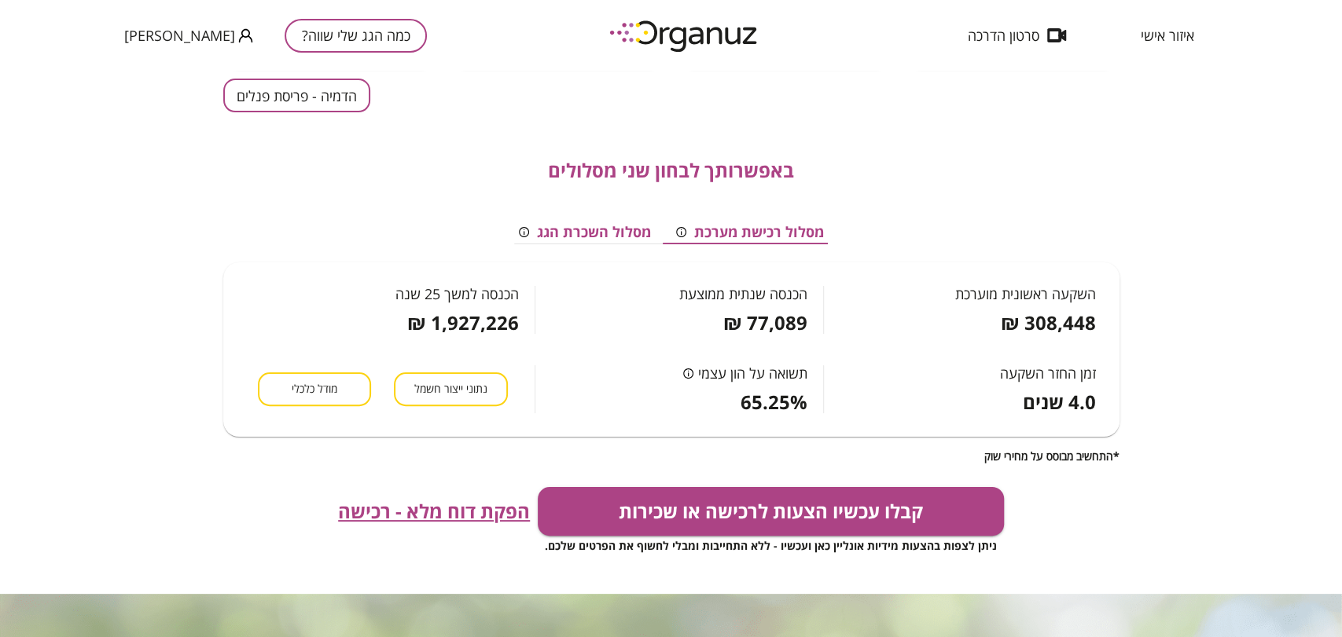
click at [402, 513] on span "הפקת דוח מלא - רכישה" at bounding box center [434, 512] width 192 height 22
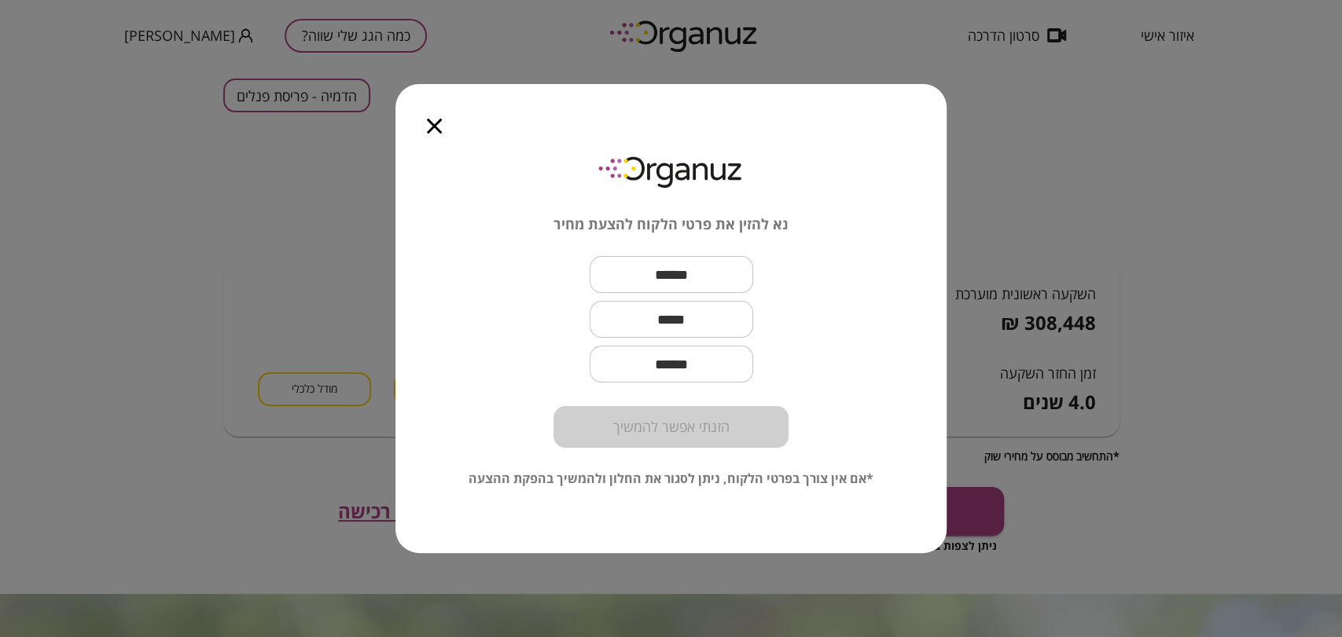
click at [433, 123] on icon "button" at bounding box center [434, 126] width 15 height 15
